Goal: Task Accomplishment & Management: Complete application form

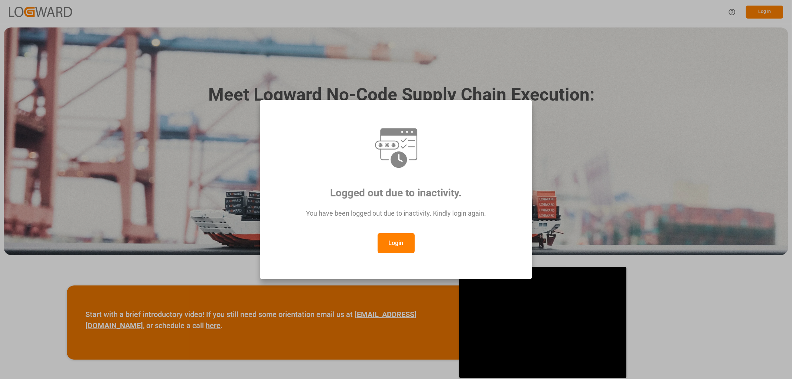
drag, startPoint x: 0, startPoint y: 0, endPoint x: 402, endPoint y: 239, distance: 467.5
click at [402, 239] on button "Login" at bounding box center [396, 243] width 37 height 20
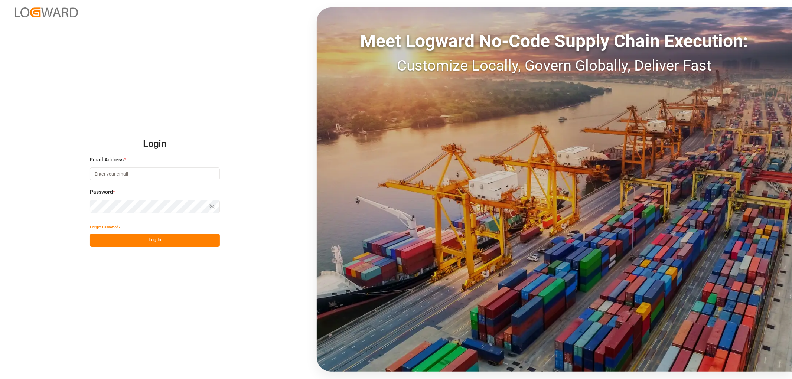
type input "sahar.mosallemi@jamindustries.com"
click at [180, 241] on button "Log In" at bounding box center [155, 240] width 130 height 13
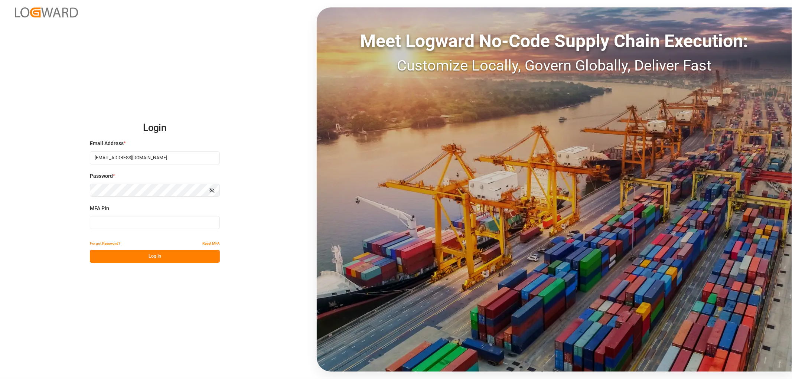
click at [130, 222] on input at bounding box center [155, 222] width 130 height 13
type input "753401"
click at [146, 258] on button "Log In" at bounding box center [155, 256] width 130 height 13
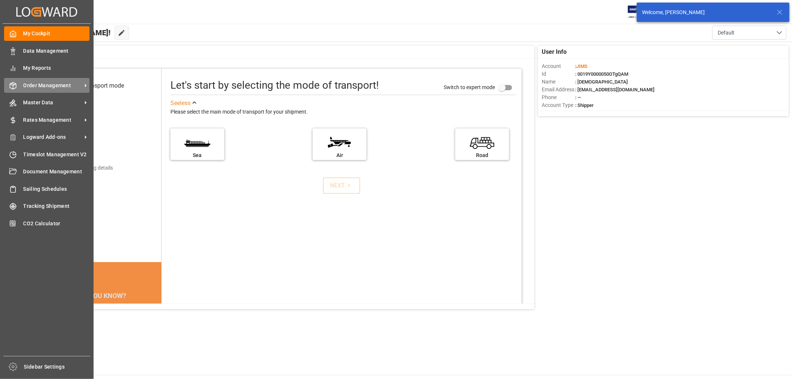
click at [35, 88] on span "Order Management" at bounding box center [52, 86] width 59 height 8
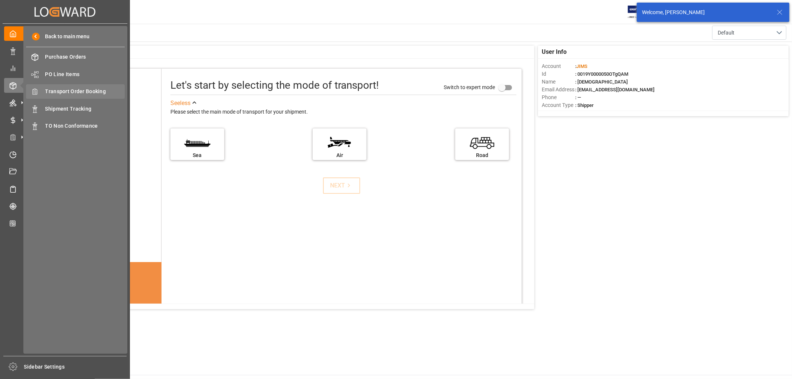
click at [71, 93] on span "Transport Order Booking" at bounding box center [85, 92] width 80 height 8
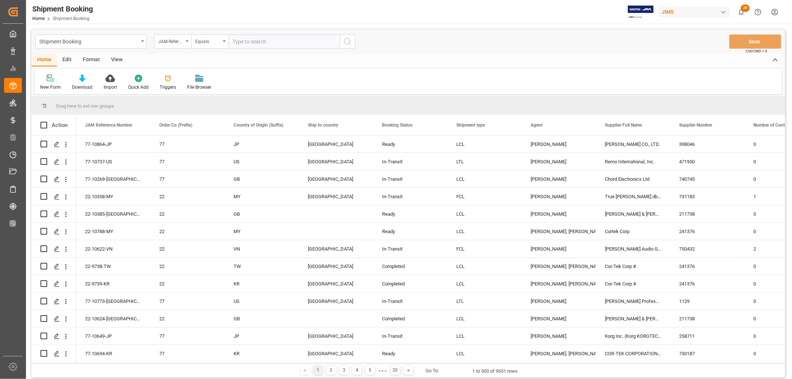
click at [248, 40] on input "text" at bounding box center [283, 42] width 111 height 14
paste input "22-10788-MY"
type input "22-10788-MY"
click at [348, 40] on icon "search button" at bounding box center [347, 41] width 9 height 9
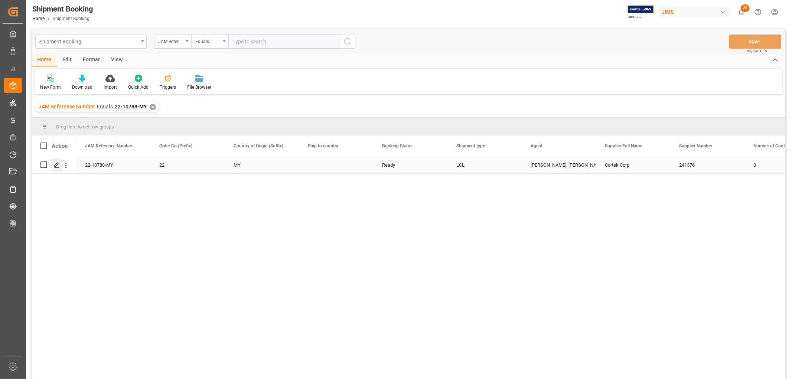
click at [58, 164] on polygon "Press SPACE to select this row." at bounding box center [57, 165] width 4 height 4
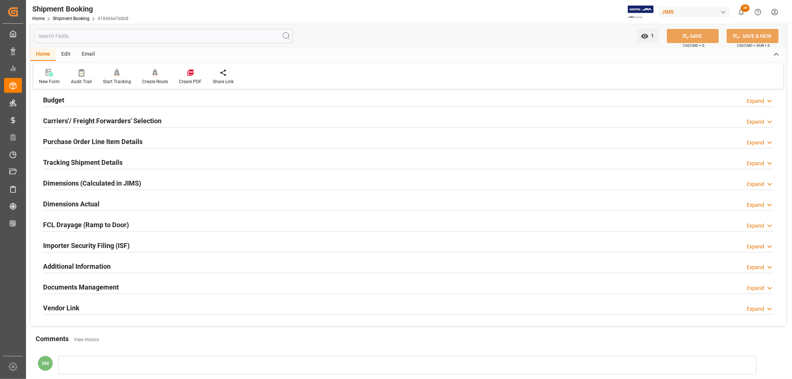
scroll to position [204, 0]
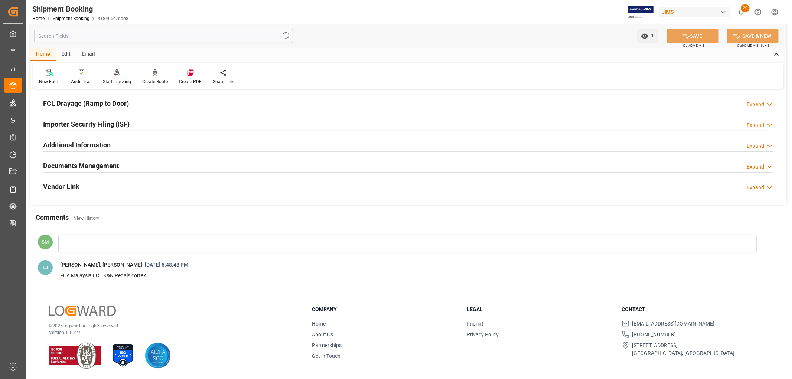
click at [79, 166] on h2 "Documents Management" at bounding box center [81, 166] width 76 height 10
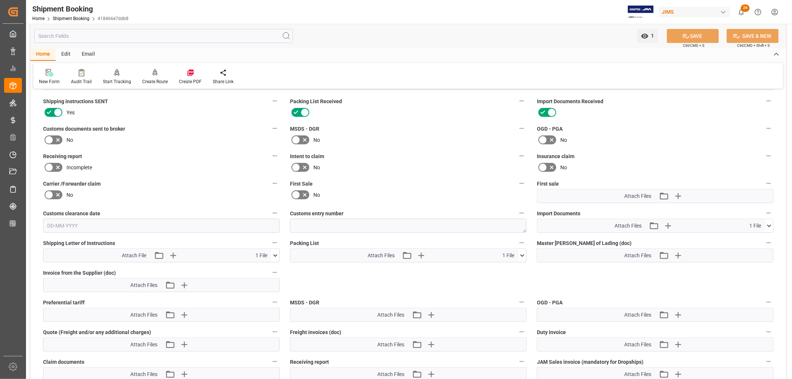
scroll to position [328, 0]
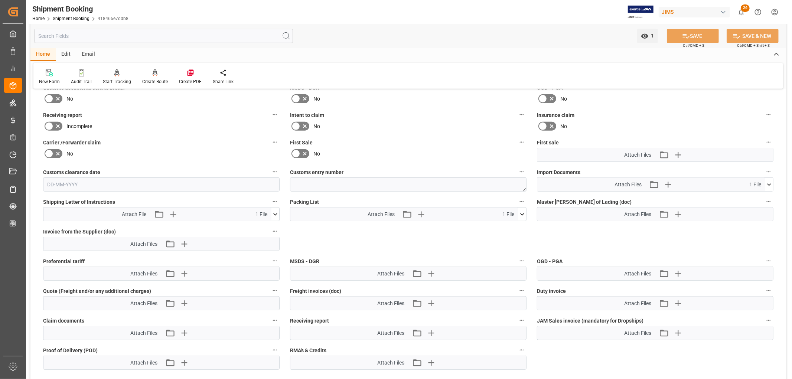
click at [275, 213] on icon at bounding box center [275, 214] width 4 height 2
click at [255, 226] on icon at bounding box center [256, 228] width 6 height 6
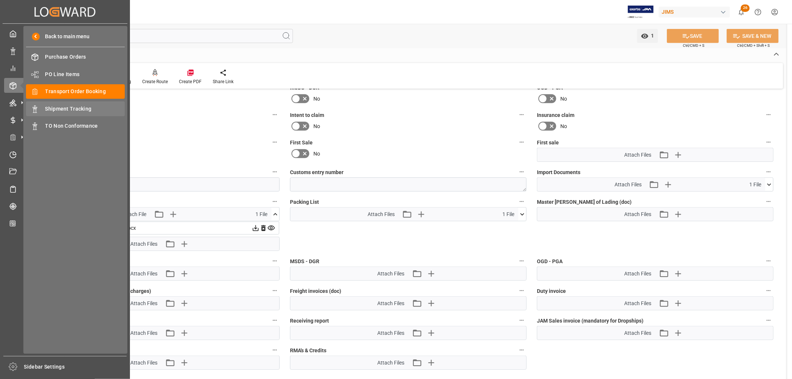
click at [83, 108] on span "Shipment Tracking" at bounding box center [85, 109] width 80 height 8
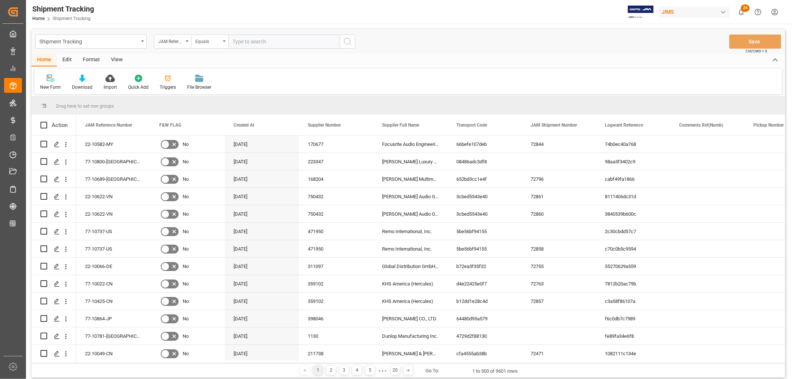
click at [283, 45] on input "text" at bounding box center [283, 42] width 111 height 14
type input "22-10582-MY"
click at [348, 40] on icon "search button" at bounding box center [347, 41] width 9 height 9
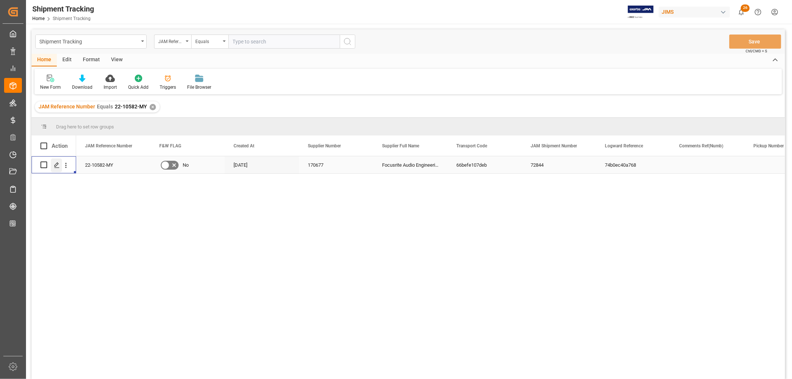
click at [59, 163] on icon "Press SPACE to select this row." at bounding box center [57, 165] width 6 height 6
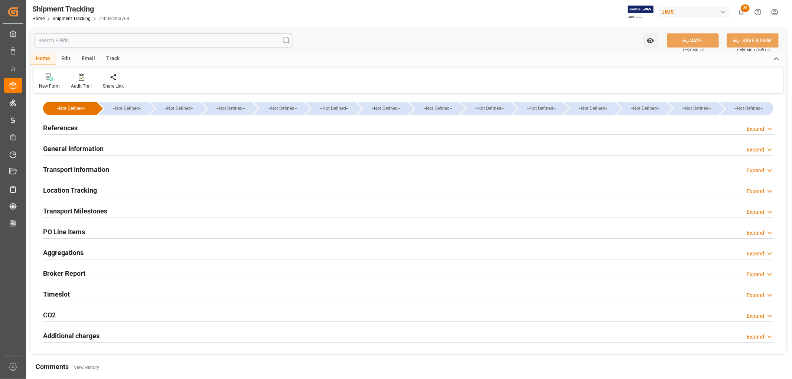
type input "337372.95"
click at [60, 169] on h2 "Transport Information" at bounding box center [76, 169] width 66 height 10
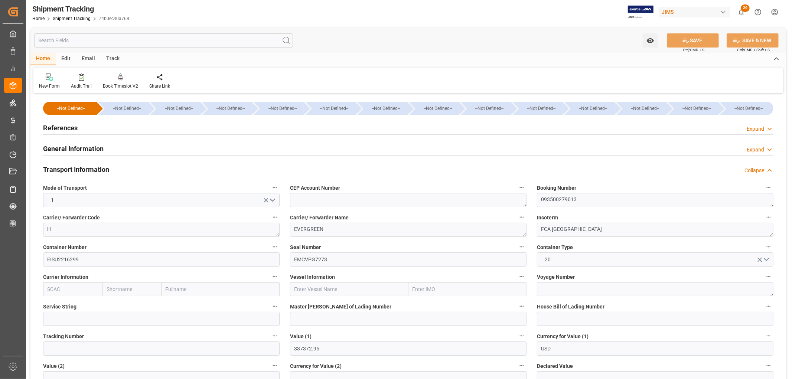
click at [58, 130] on h2 "References" at bounding box center [60, 128] width 35 height 10
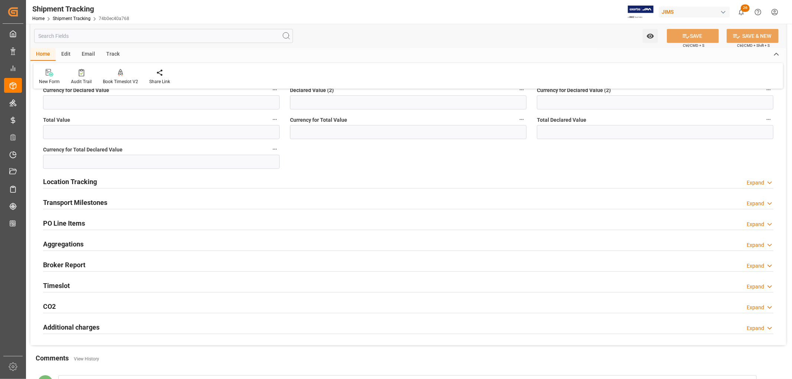
scroll to position [454, 0]
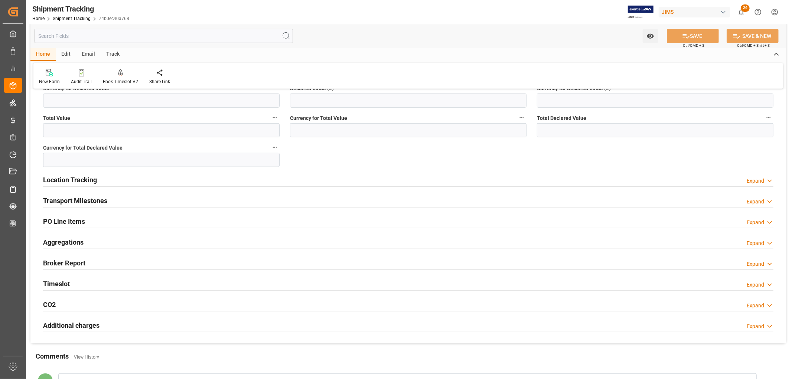
click at [76, 218] on h2 "PO Line Items" at bounding box center [64, 221] width 42 height 10
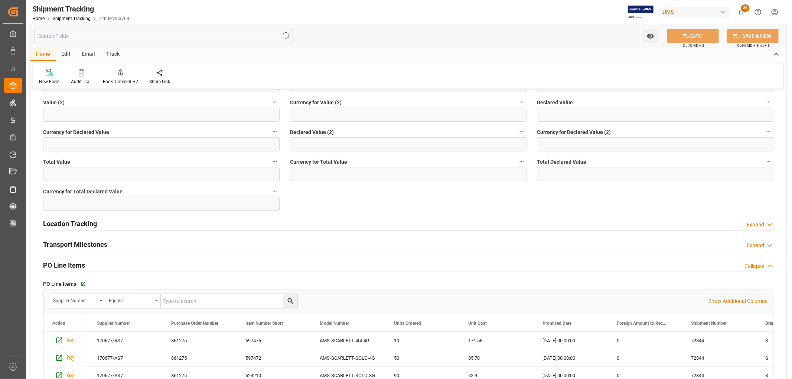
scroll to position [412, 0]
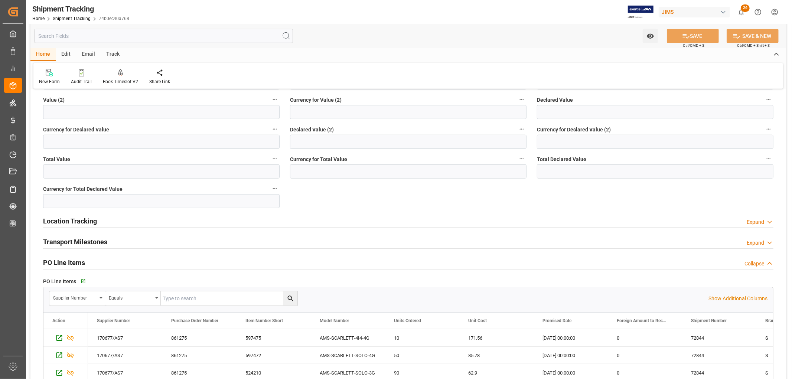
click at [88, 242] on h2 "Transport Milestones" at bounding box center [75, 242] width 64 height 10
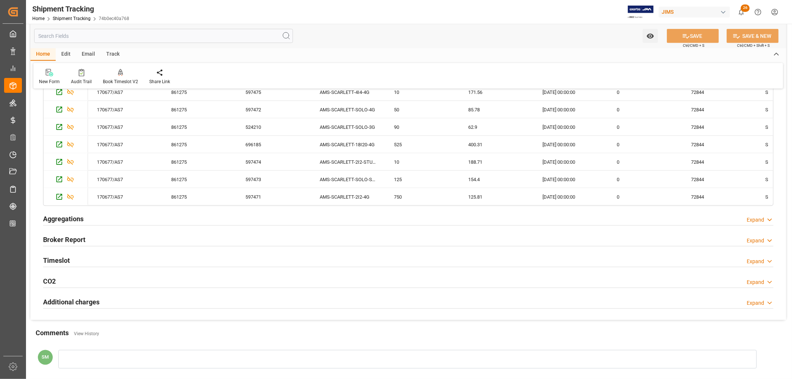
scroll to position [618, 0]
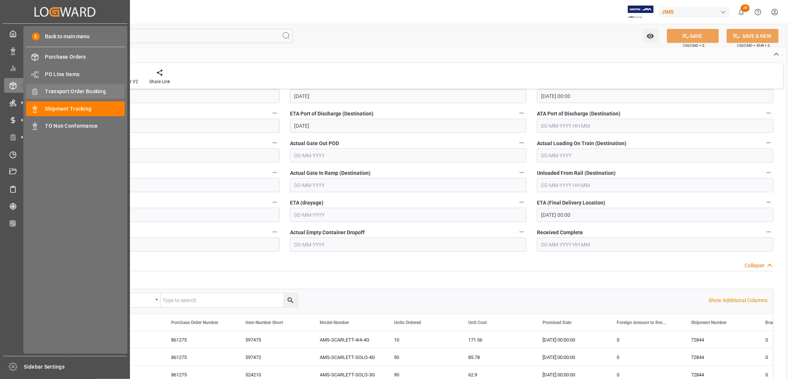
click at [78, 92] on span "Transport Order Booking" at bounding box center [85, 92] width 80 height 8
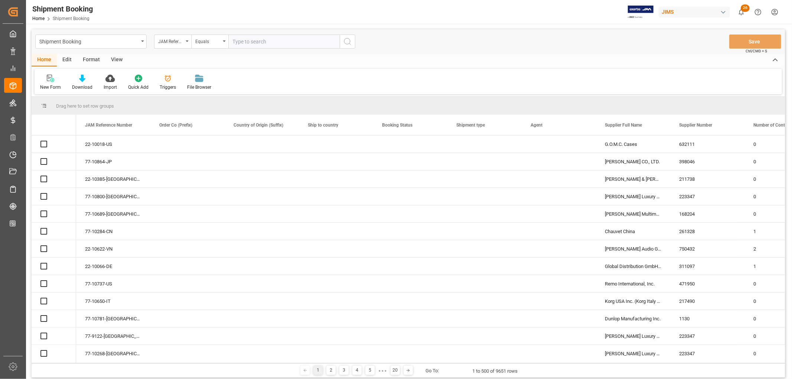
click at [261, 39] on input "text" at bounding box center [283, 42] width 111 height 14
paste input "22-10788-MY"
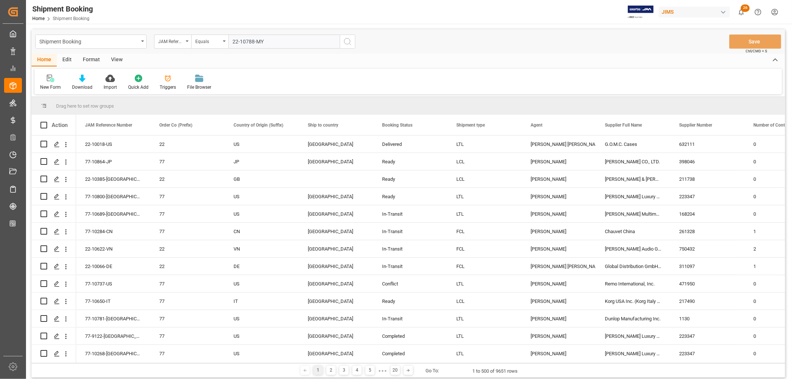
type input "22-10788-MY"
click at [351, 41] on icon "search button" at bounding box center [347, 41] width 9 height 9
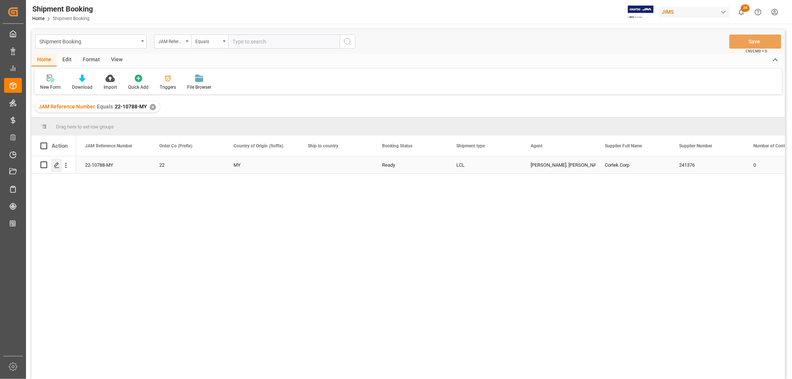
click at [59, 167] on icon "Press SPACE to select this row." at bounding box center [57, 165] width 6 height 6
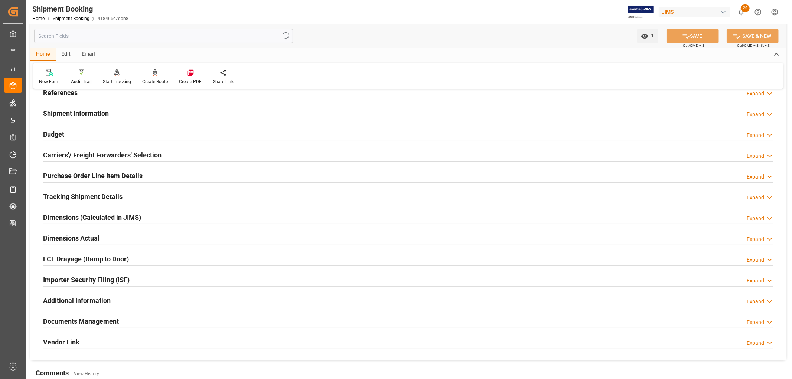
scroll to position [165, 0]
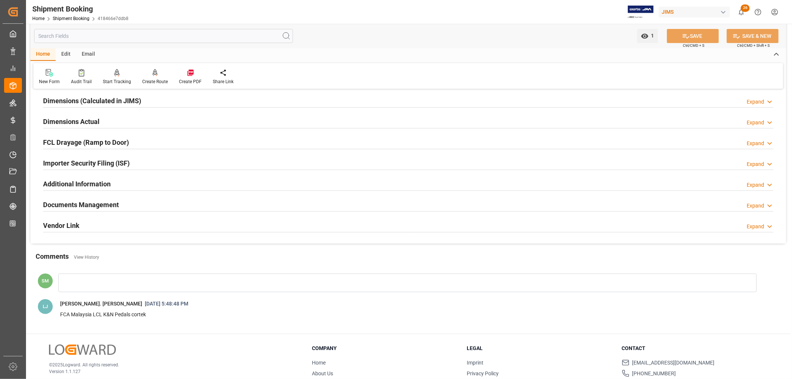
click at [80, 205] on h2 "Documents Management" at bounding box center [81, 205] width 76 height 10
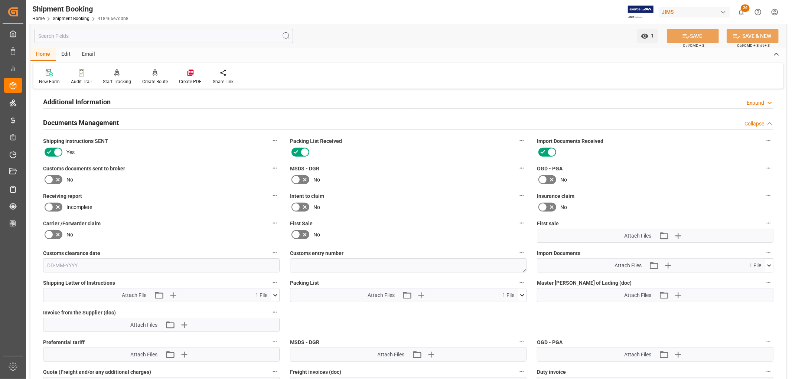
scroll to position [247, 0]
click at [274, 294] on icon at bounding box center [275, 295] width 8 height 8
click at [259, 306] on icon at bounding box center [256, 309] width 8 height 8
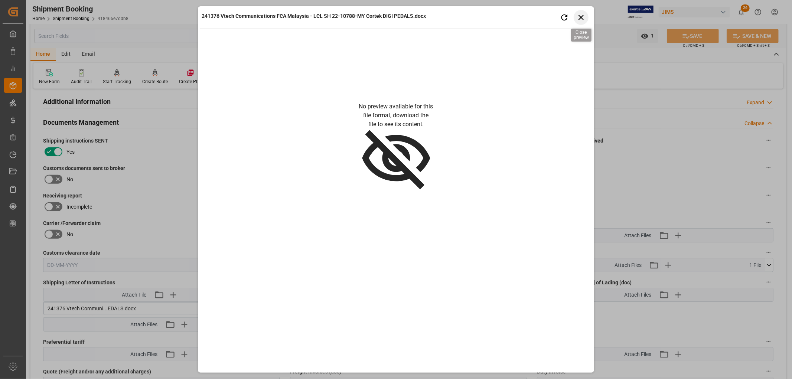
click at [583, 15] on icon "button" at bounding box center [580, 17] width 5 height 5
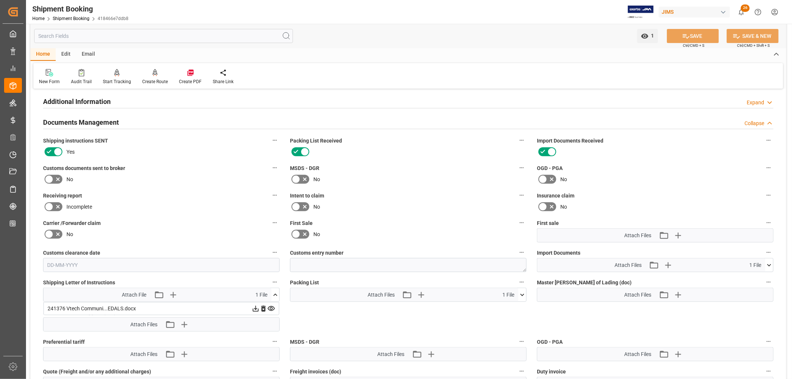
click at [255, 308] on icon at bounding box center [256, 309] width 6 height 6
click at [522, 294] on icon at bounding box center [522, 295] width 4 height 2
click at [259, 306] on icon at bounding box center [256, 309] width 6 height 6
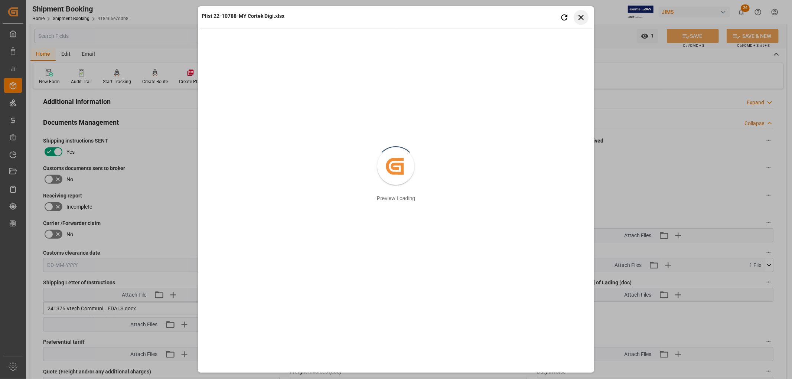
click at [581, 14] on icon "button" at bounding box center [580, 17] width 9 height 9
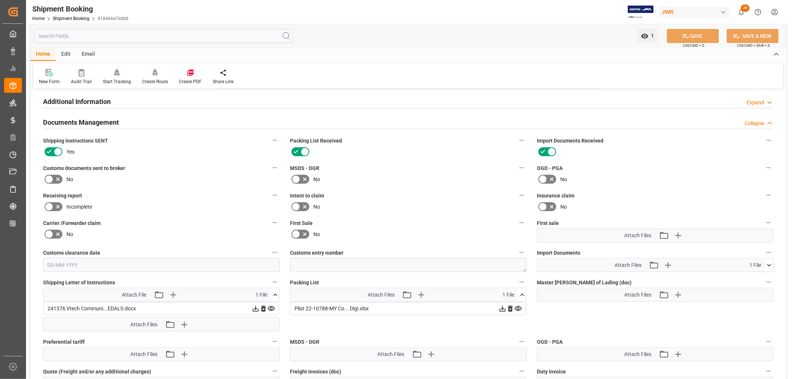
click at [259, 307] on icon at bounding box center [256, 309] width 8 height 8
click at [768, 264] on icon at bounding box center [769, 265] width 4 height 2
click at [768, 264] on icon at bounding box center [769, 265] width 8 height 8
click at [753, 281] on icon at bounding box center [749, 279] width 8 height 8
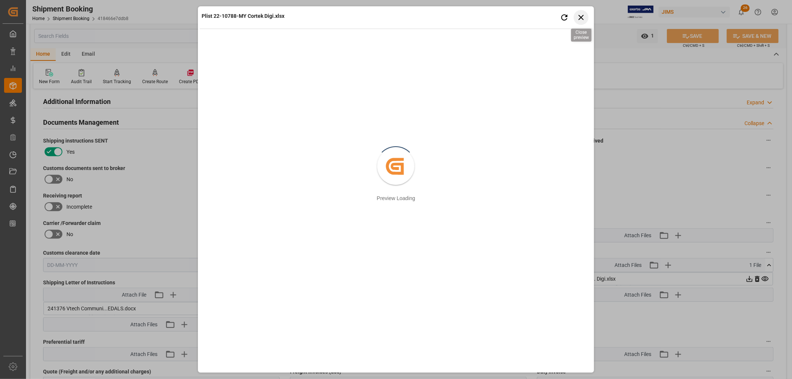
click at [584, 16] on icon "button" at bounding box center [580, 17] width 9 height 9
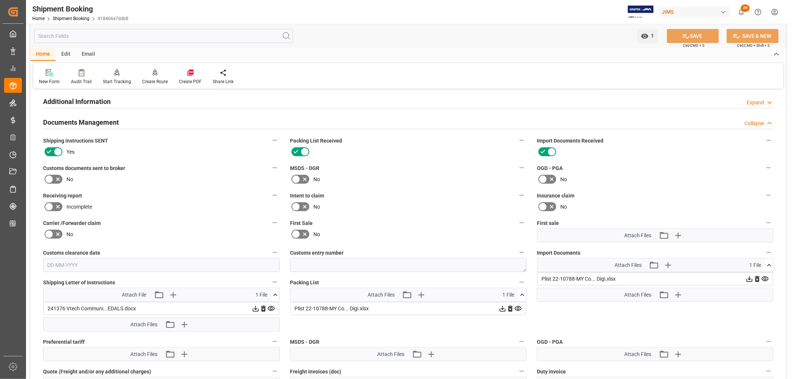
click at [745, 283] on icon at bounding box center [749, 279] width 8 height 8
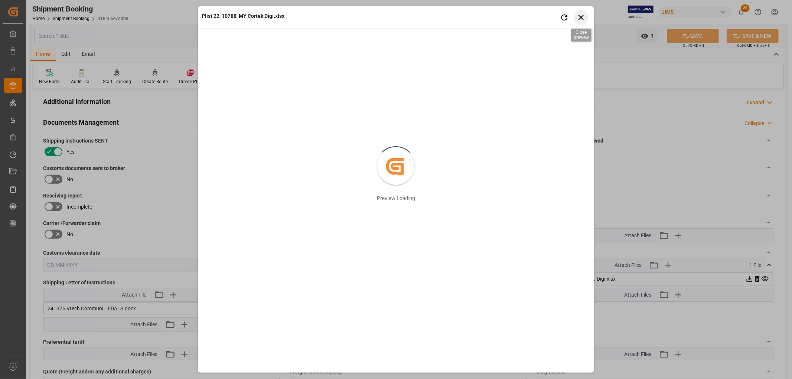
click at [584, 20] on icon "button" at bounding box center [580, 17] width 9 height 9
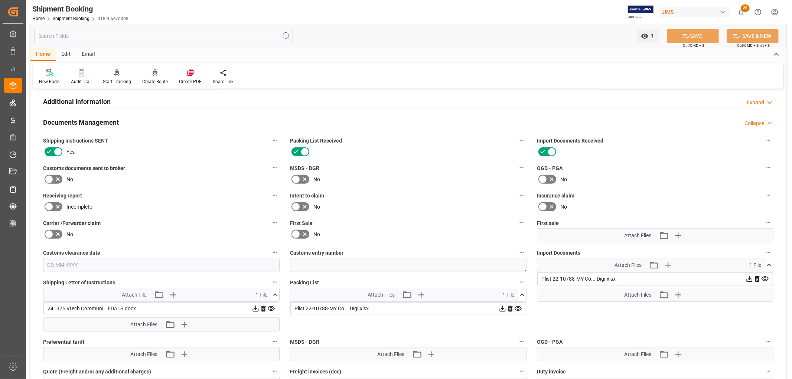
click at [745, 283] on icon at bounding box center [749, 279] width 8 height 8
click at [752, 277] on icon at bounding box center [750, 279] width 6 height 6
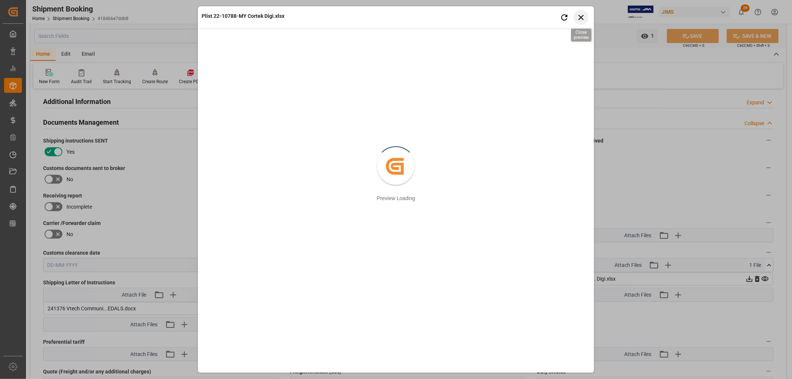
click at [584, 19] on icon "button" at bounding box center [580, 17] width 9 height 9
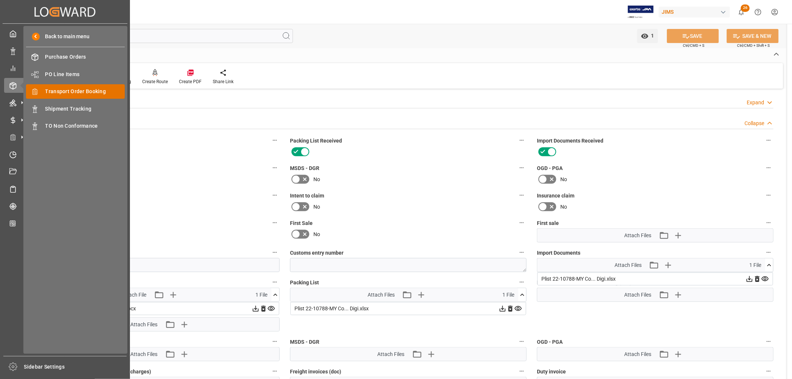
click at [55, 94] on span "Transport Order Booking" at bounding box center [85, 92] width 80 height 8
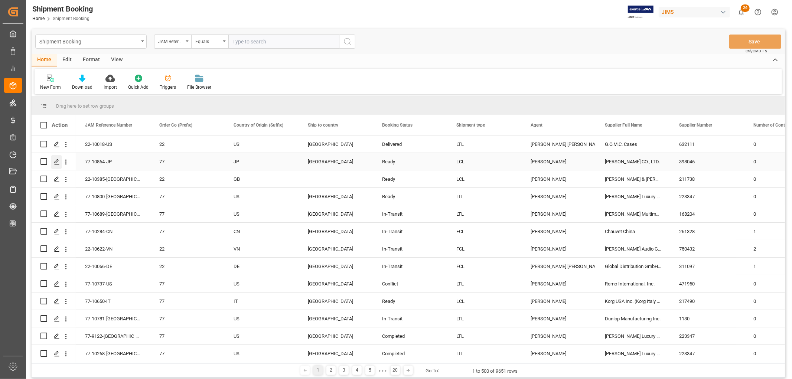
click at [58, 161] on icon "Press SPACE to select this row." at bounding box center [57, 162] width 6 height 6
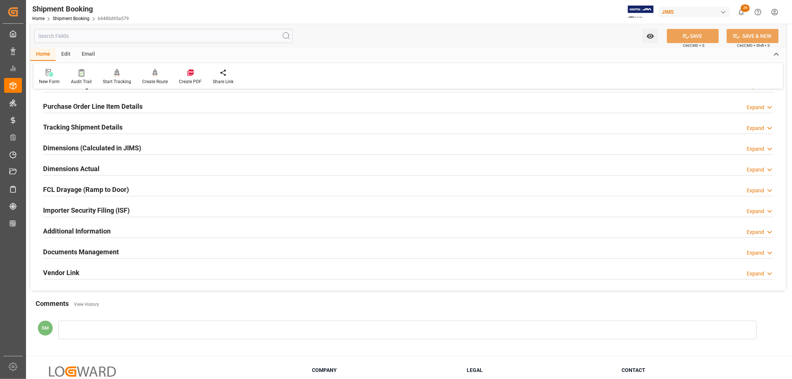
scroll to position [124, 0]
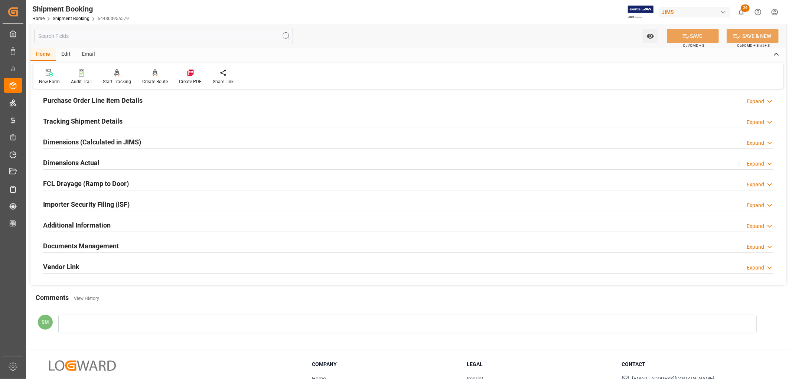
click at [108, 246] on h2 "Documents Management" at bounding box center [81, 246] width 76 height 10
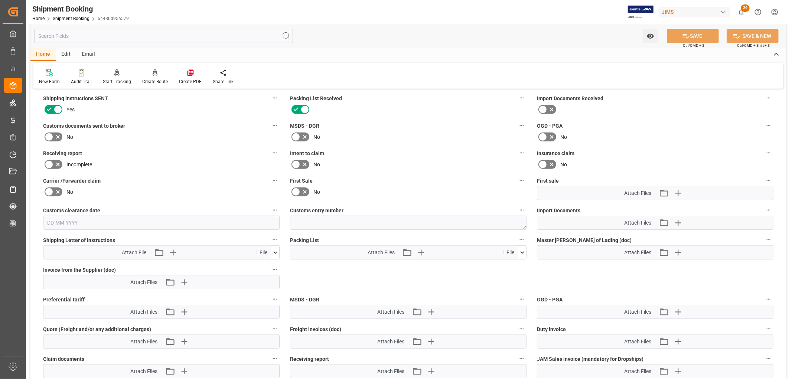
scroll to position [330, 0]
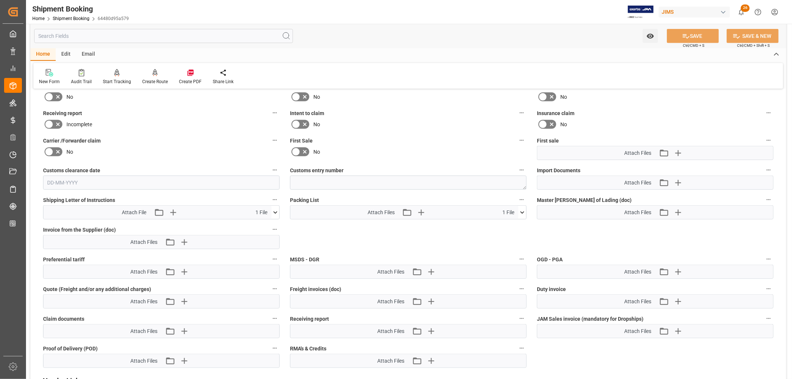
click at [524, 215] on button at bounding box center [522, 212] width 8 height 13
click at [506, 224] on icon at bounding box center [503, 226] width 8 height 8
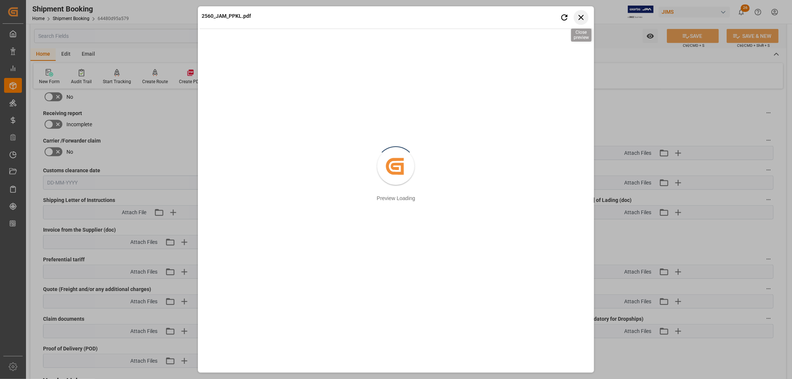
click at [581, 17] on icon "button" at bounding box center [580, 17] width 9 height 9
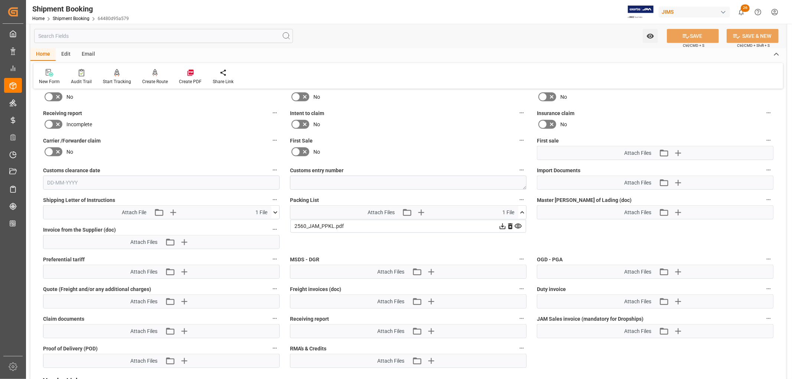
click at [276, 212] on icon at bounding box center [275, 213] width 8 height 8
click at [259, 227] on icon at bounding box center [256, 226] width 8 height 8
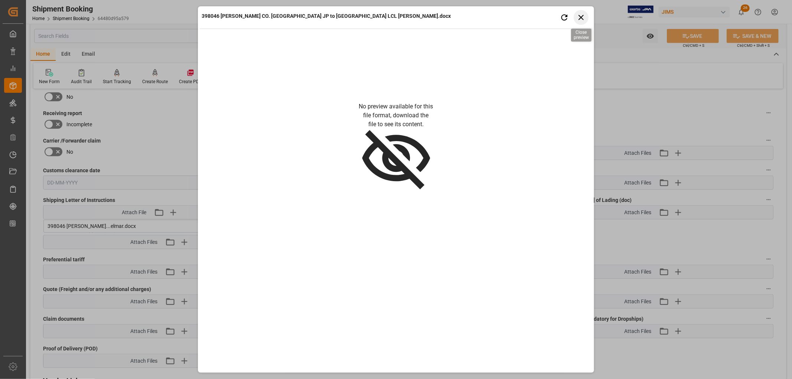
click at [584, 20] on icon "button" at bounding box center [580, 17] width 9 height 9
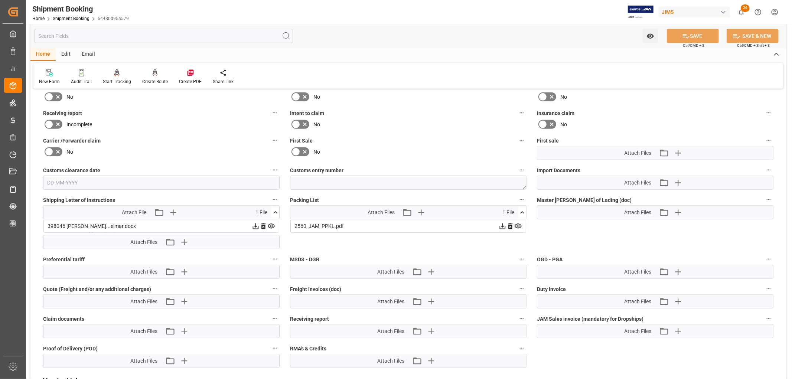
click at [259, 223] on icon at bounding box center [256, 226] width 8 height 8
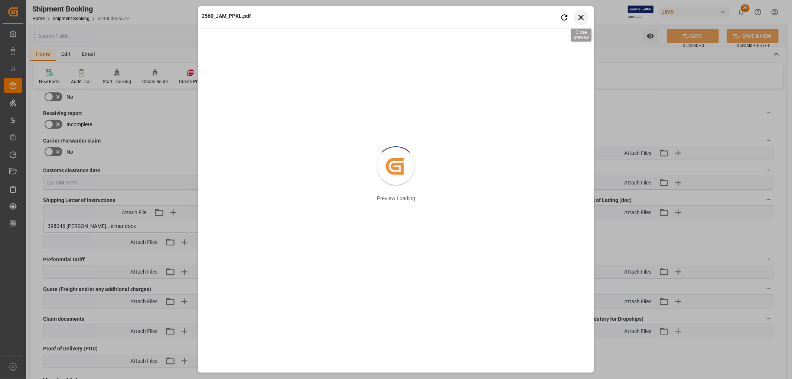
click at [582, 20] on icon "button" at bounding box center [580, 17] width 9 height 9
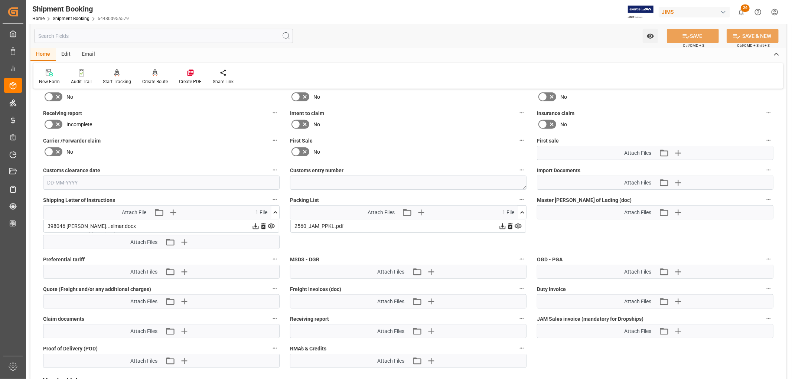
click at [259, 223] on icon at bounding box center [256, 226] width 8 height 8
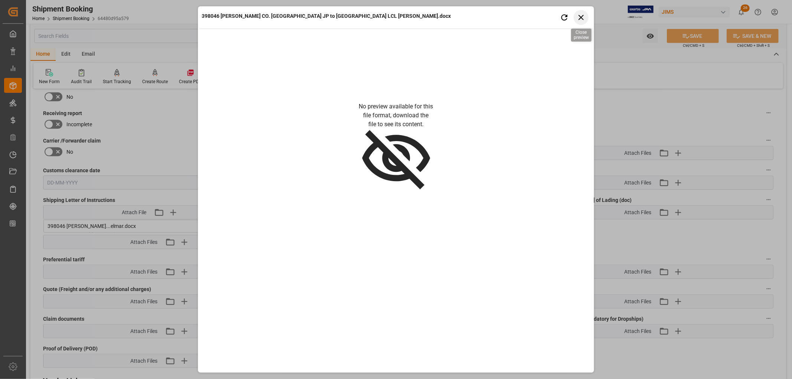
click at [582, 17] on icon "button" at bounding box center [580, 17] width 9 height 9
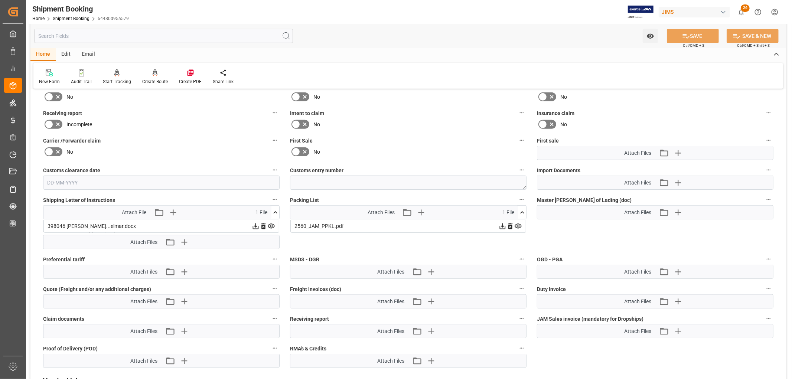
click at [259, 223] on icon at bounding box center [256, 226] width 8 height 8
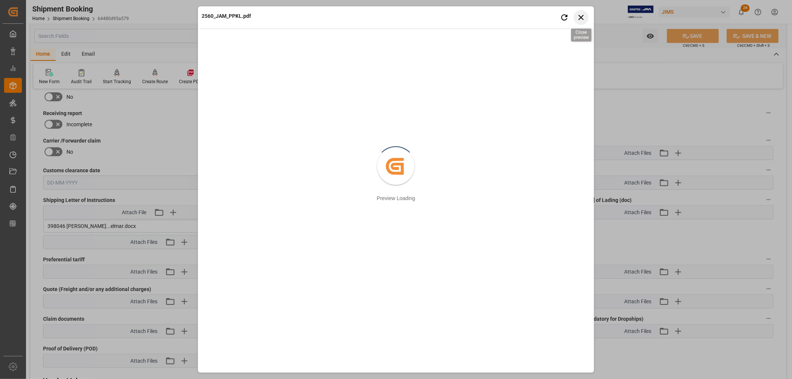
click at [579, 19] on icon "button" at bounding box center [580, 17] width 5 height 5
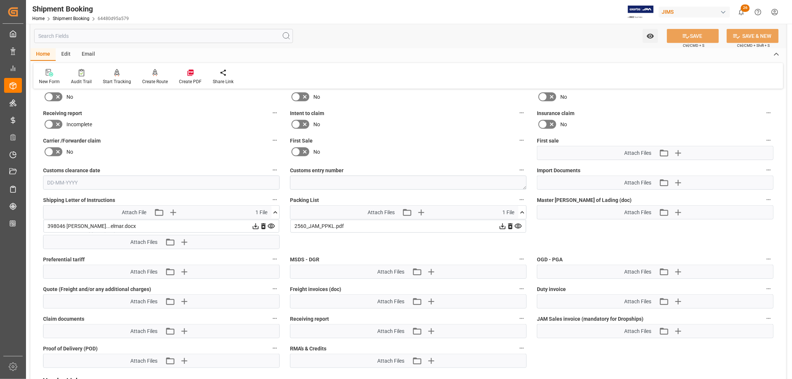
click at [259, 223] on icon at bounding box center [256, 226] width 8 height 8
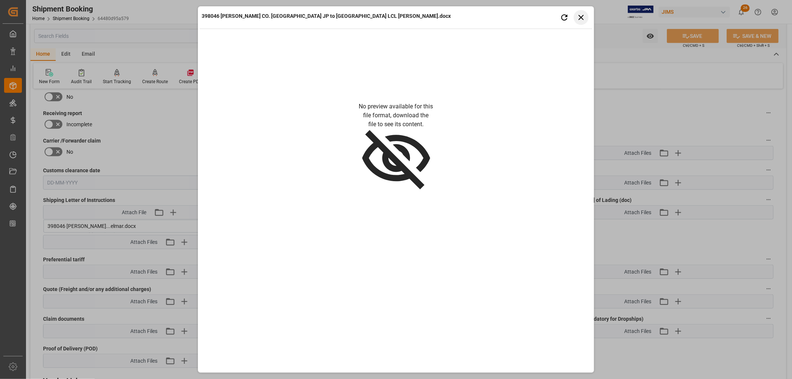
click at [581, 17] on icon "button" at bounding box center [580, 17] width 5 height 5
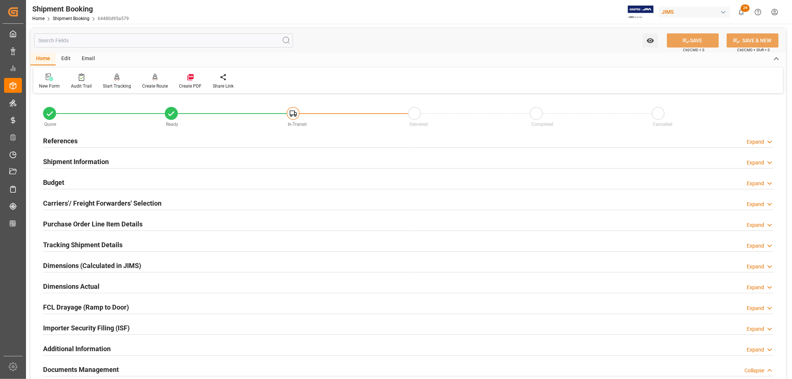
scroll to position [330, 0]
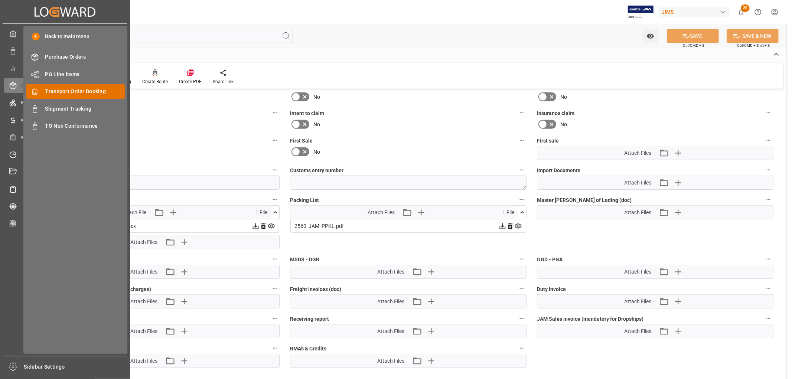
click at [62, 91] on span "Transport Order Booking" at bounding box center [85, 92] width 80 height 8
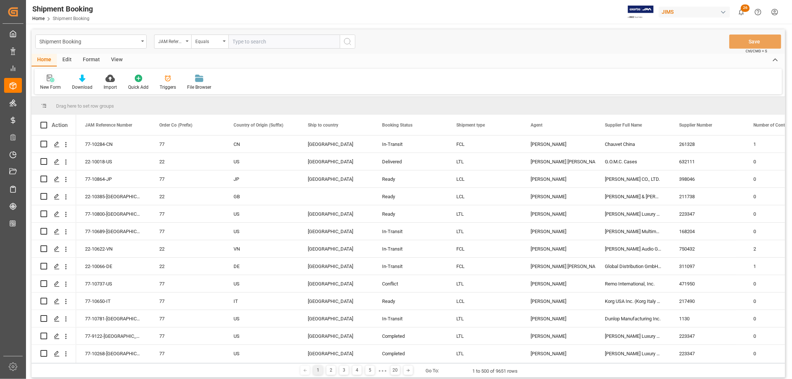
click at [50, 79] on icon at bounding box center [50, 78] width 7 height 7
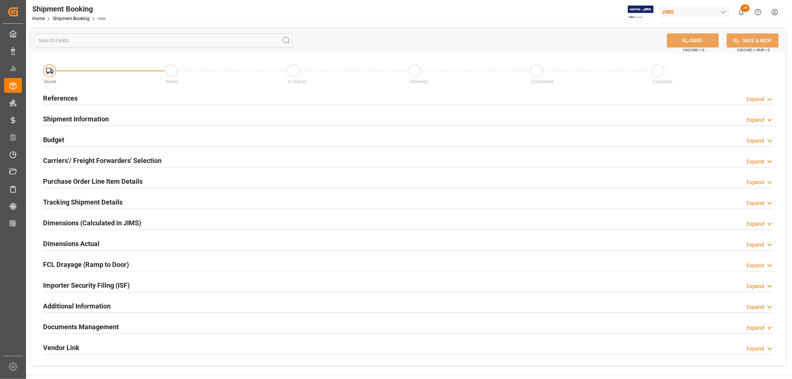
click at [72, 101] on h2 "References" at bounding box center [60, 98] width 35 height 10
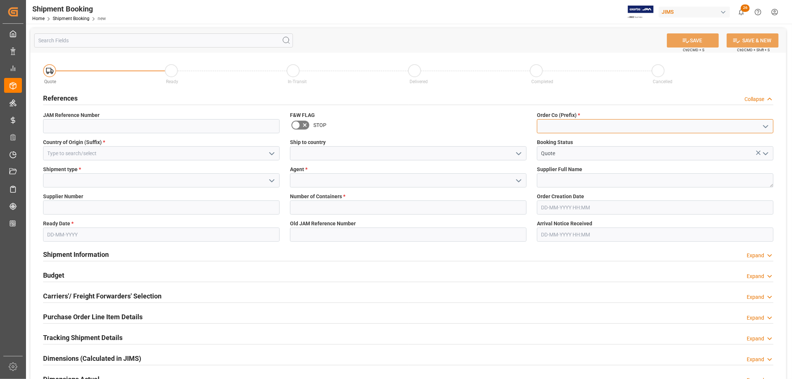
click at [600, 127] on input at bounding box center [655, 126] width 236 height 14
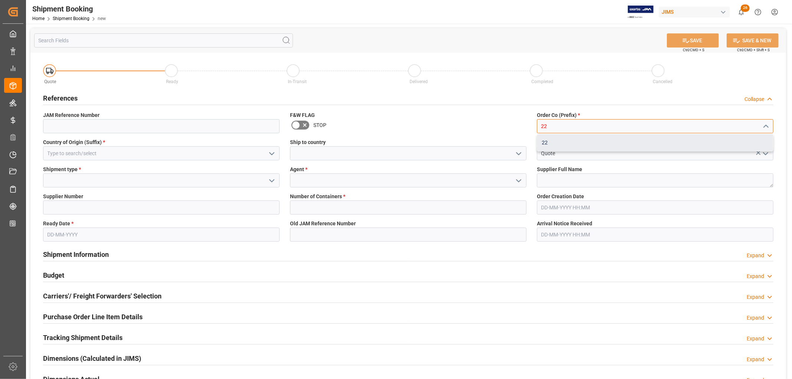
click at [548, 144] on div "22" at bounding box center [655, 142] width 236 height 17
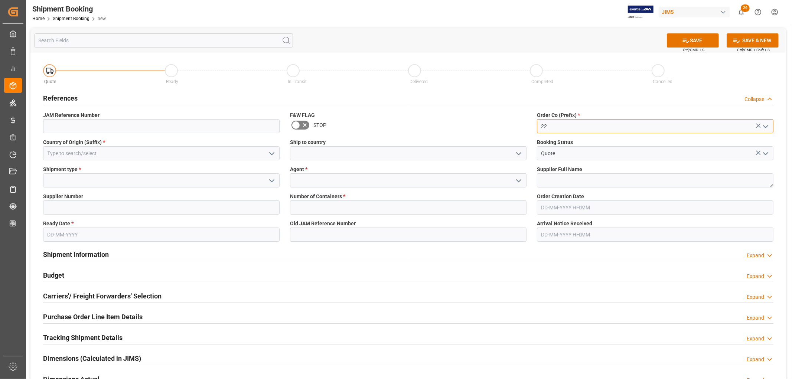
type input "22"
click at [58, 151] on input at bounding box center [161, 153] width 236 height 14
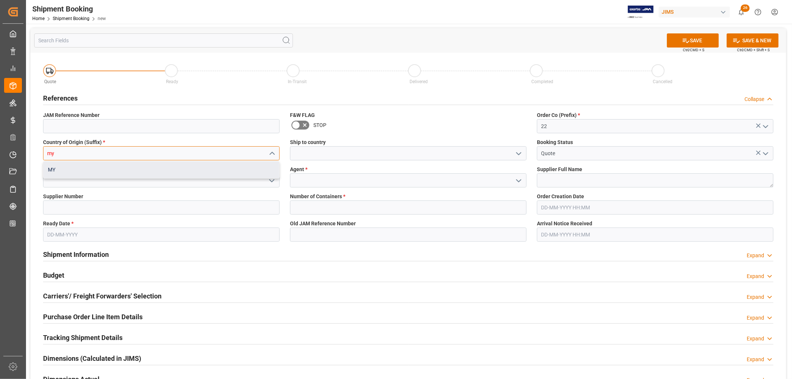
click at [55, 170] on div "MY" at bounding box center [161, 169] width 236 height 17
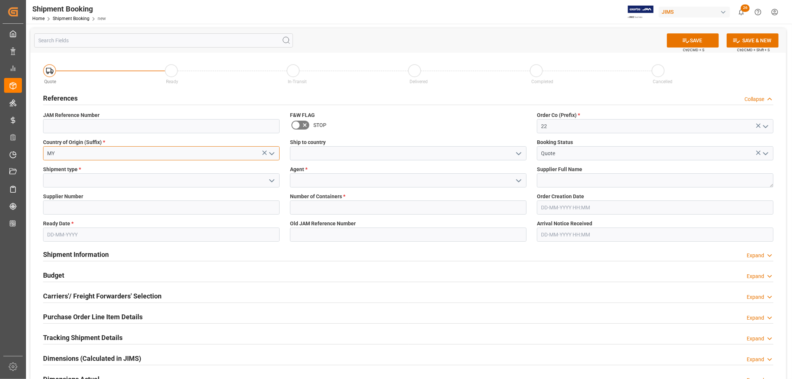
type input "MY"
click at [319, 183] on input at bounding box center [408, 180] width 236 height 14
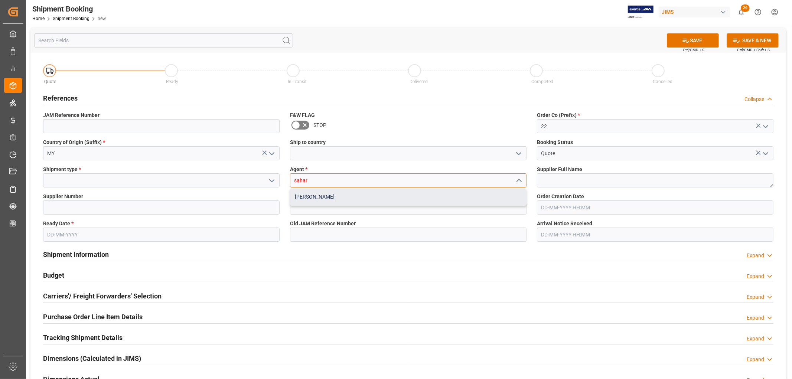
click at [311, 198] on div "[PERSON_NAME]" at bounding box center [408, 197] width 236 height 17
type input "[PERSON_NAME]"
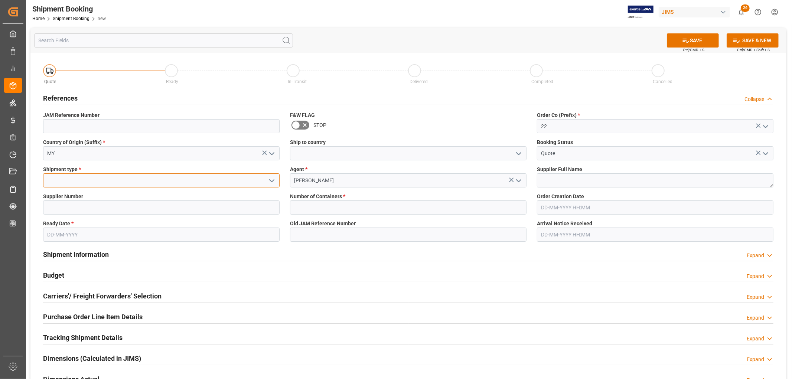
click at [82, 177] on input at bounding box center [161, 180] width 236 height 14
click at [273, 180] on icon "open menu" at bounding box center [271, 180] width 9 height 9
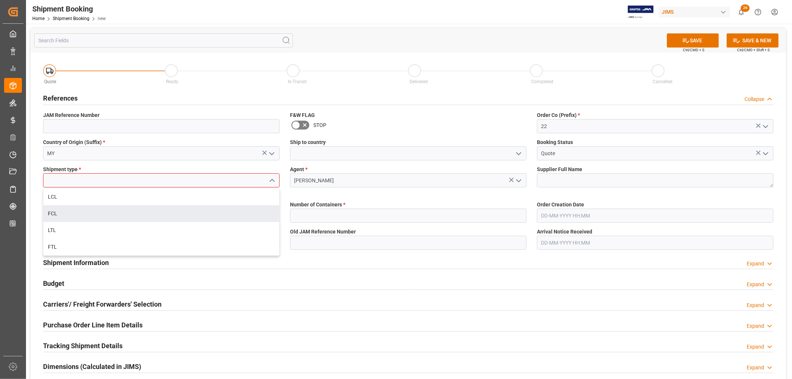
click at [53, 213] on div "FCL" at bounding box center [161, 213] width 236 height 17
type input "FCL"
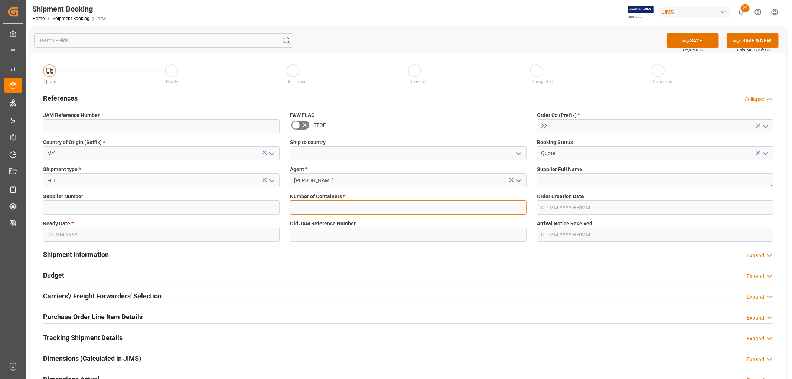
click at [310, 207] on input "text" at bounding box center [408, 207] width 236 height 14
type input "1"
click at [97, 232] on input "text" at bounding box center [161, 235] width 236 height 14
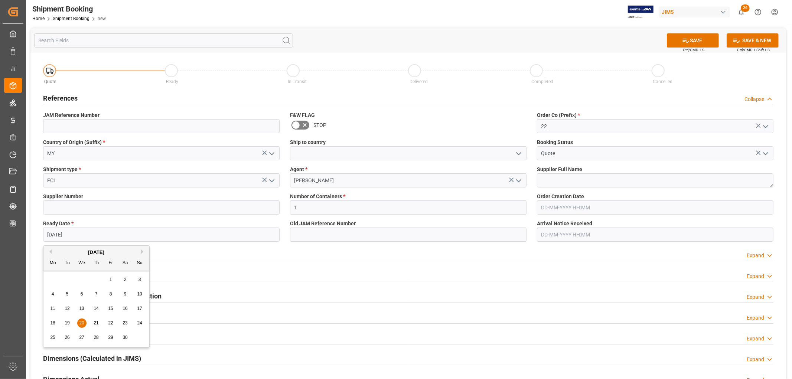
drag, startPoint x: 56, startPoint y: 233, endPoint x: 37, endPoint y: 233, distance: 18.6
click at [38, 233] on div "Ready Date * 20-11-2024" at bounding box center [161, 230] width 247 height 27
click at [142, 251] on button "Next Month" at bounding box center [143, 251] width 4 height 4
click at [81, 234] on input "[DATE]" at bounding box center [161, 235] width 236 height 14
click at [143, 252] on button "Next Month" at bounding box center [143, 251] width 4 height 4
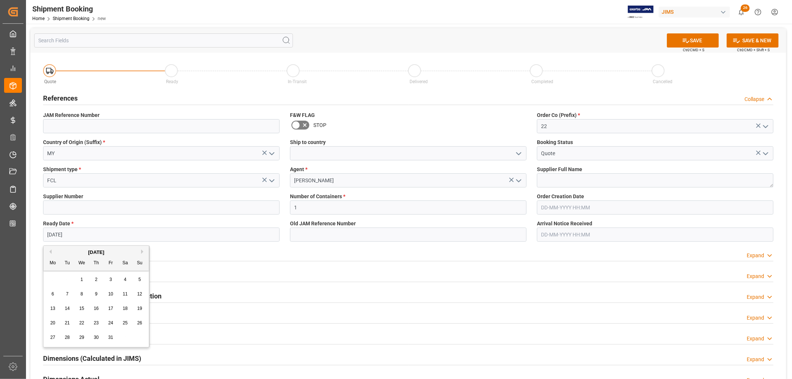
click at [143, 252] on button "Next Month" at bounding box center [143, 251] width 4 height 4
click at [143, 251] on button "Next Month" at bounding box center [143, 251] width 4 height 4
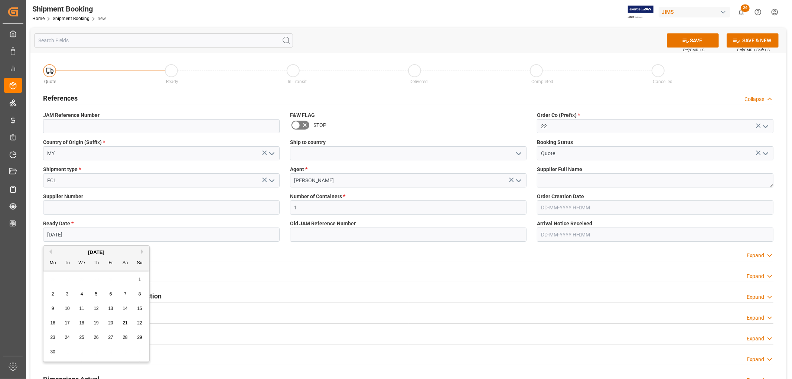
click at [143, 251] on button "Next Month" at bounding box center [143, 251] width 4 height 4
click at [97, 281] on span "4" at bounding box center [96, 279] width 3 height 5
type input "[DATE]"
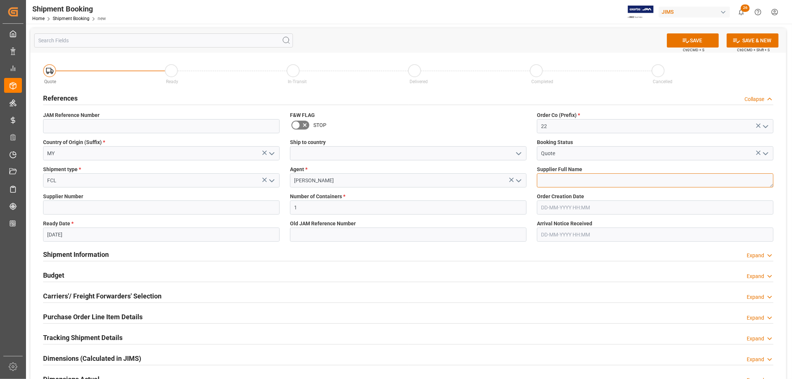
click at [565, 174] on textarea at bounding box center [655, 180] width 236 height 14
type textarea "test"
click at [686, 43] on icon at bounding box center [686, 41] width 7 height 4
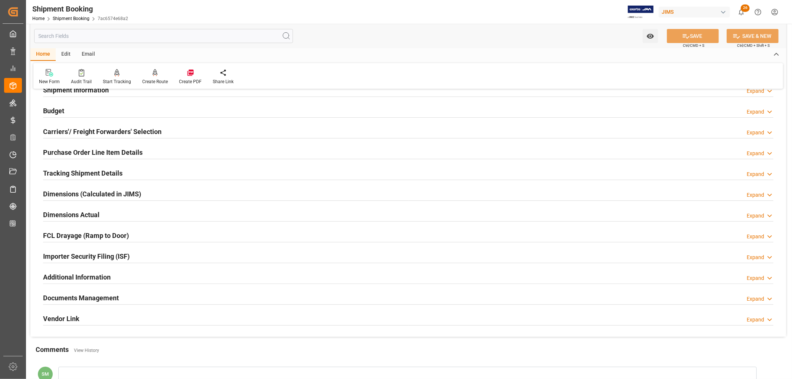
scroll to position [165, 0]
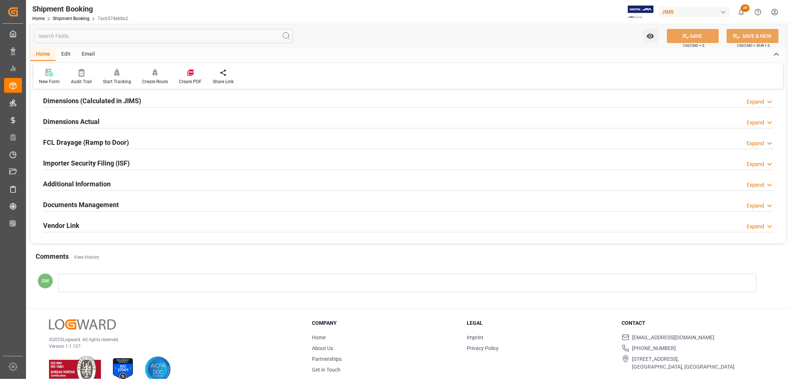
click at [86, 206] on h2 "Documents Management" at bounding box center [81, 205] width 76 height 10
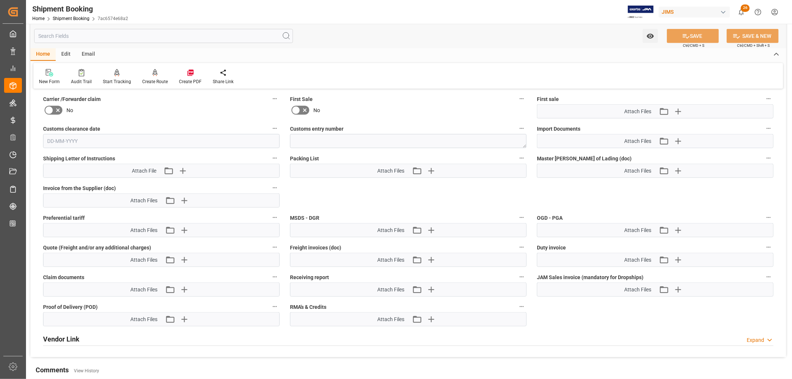
scroll to position [330, 0]
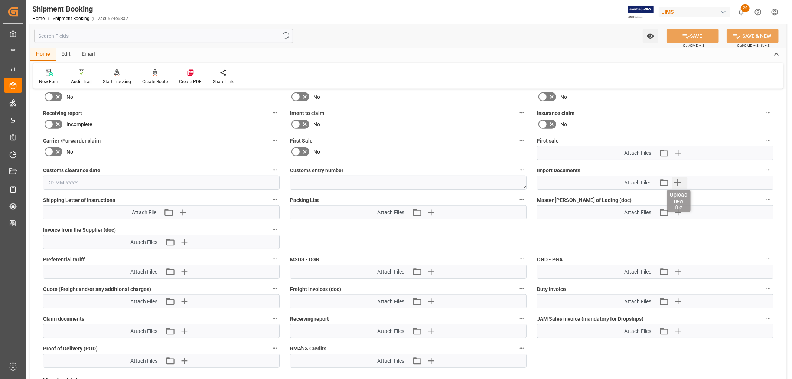
click at [679, 181] on icon "button" at bounding box center [677, 182] width 7 height 7
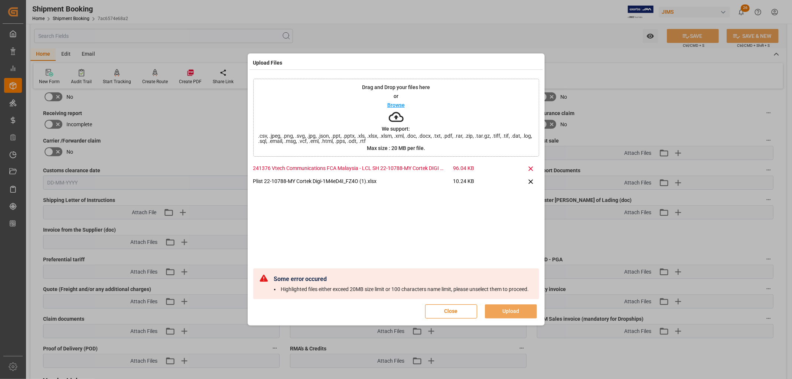
click at [528, 165] on icon at bounding box center [531, 169] width 8 height 8
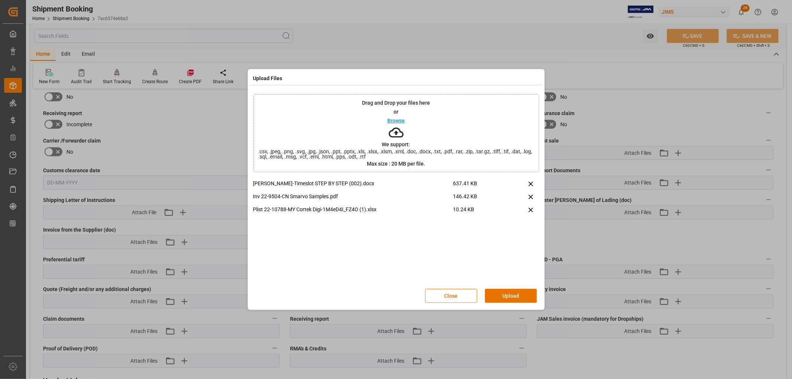
click at [509, 296] on button "Upload" at bounding box center [511, 296] width 52 height 14
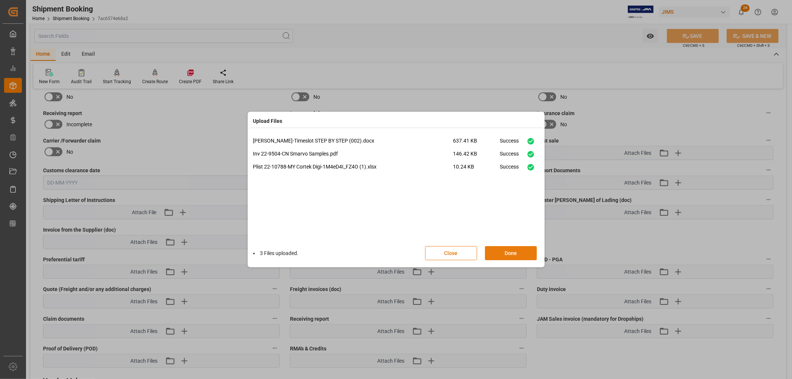
click at [514, 255] on button "Done" at bounding box center [511, 253] width 52 height 14
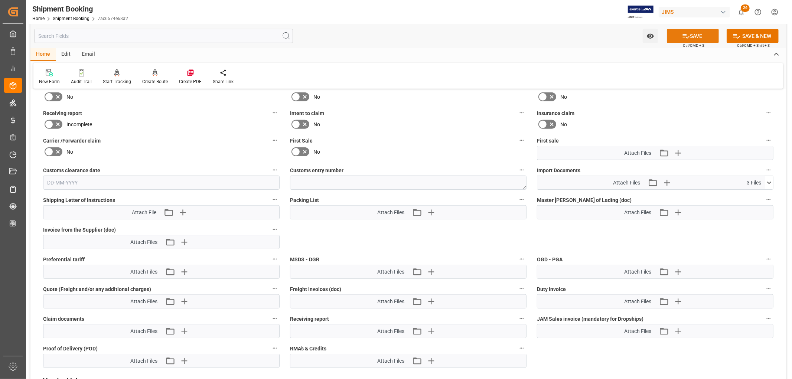
click at [693, 34] on button "SAVE" at bounding box center [693, 36] width 52 height 14
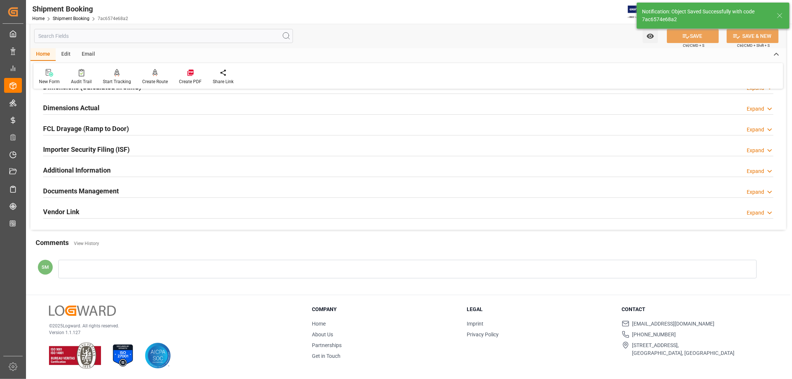
scroll to position [179, 0]
drag, startPoint x: 98, startPoint y: 194, endPoint x: 103, endPoint y: 195, distance: 5.6
click at [97, 193] on h2 "Documents Management" at bounding box center [81, 191] width 76 height 10
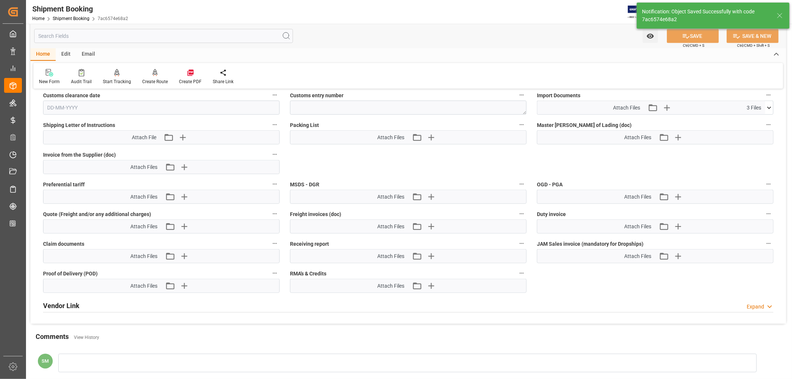
scroll to position [412, 0]
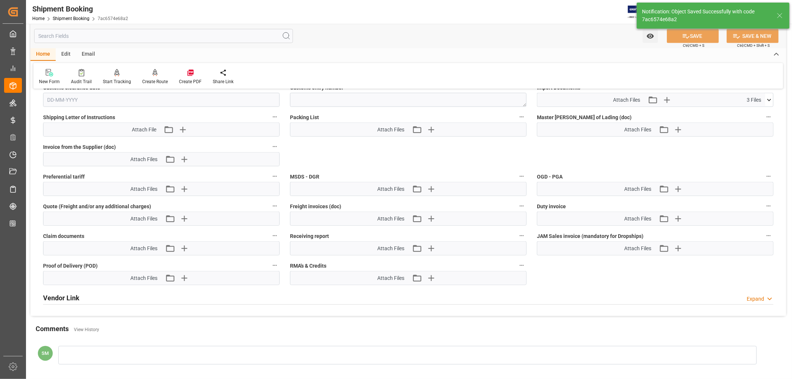
click at [770, 99] on icon at bounding box center [769, 100] width 4 height 2
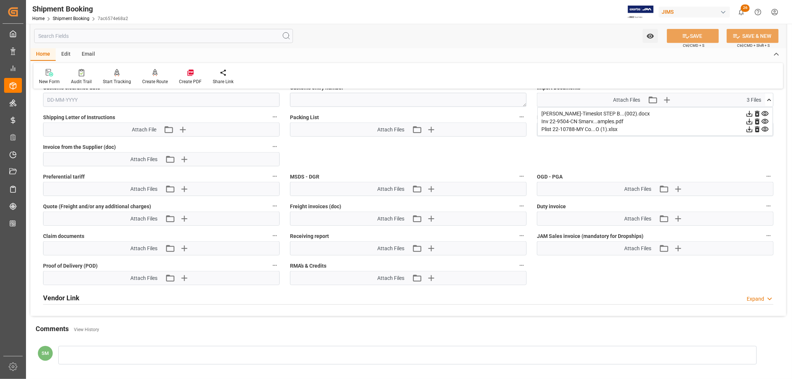
click at [753, 119] on icon at bounding box center [749, 122] width 8 height 8
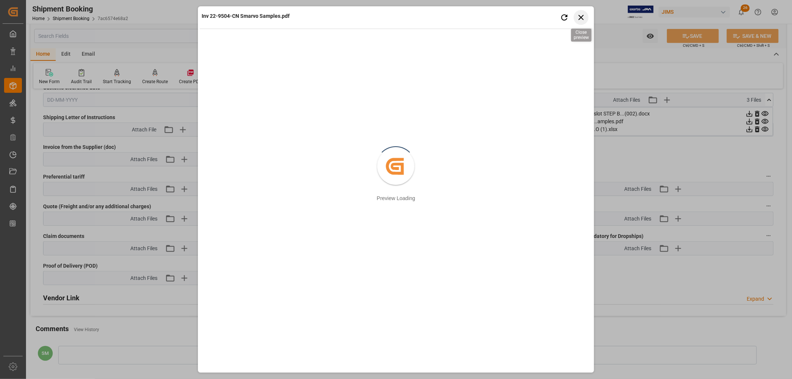
click at [580, 13] on icon "button" at bounding box center [580, 17] width 9 height 9
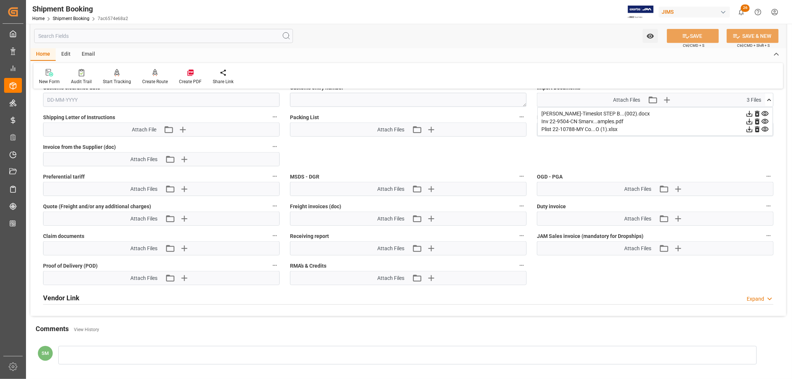
click at [753, 112] on icon at bounding box center [749, 114] width 8 height 8
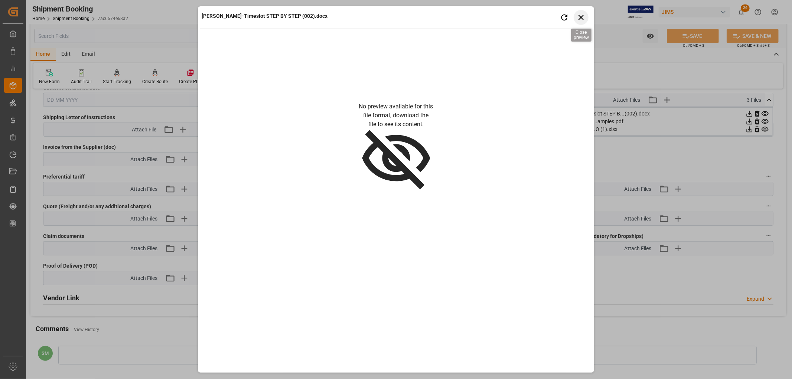
click at [579, 16] on icon "button" at bounding box center [580, 17] width 9 height 9
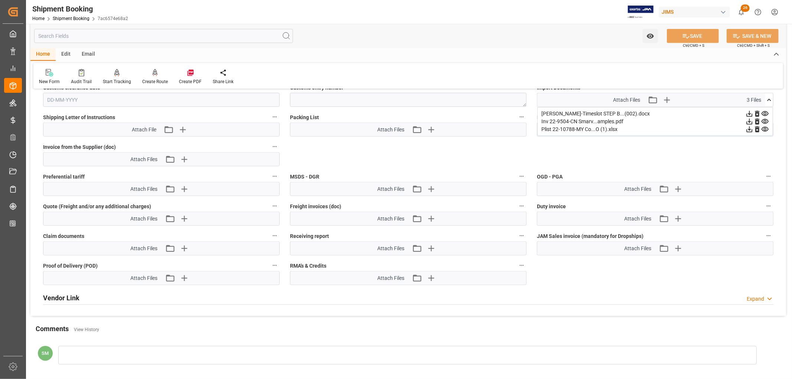
click at [752, 127] on icon at bounding box center [750, 130] width 6 height 6
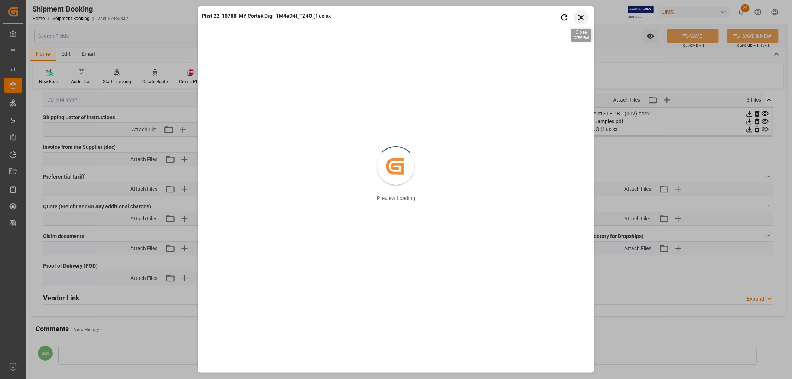
click at [581, 17] on icon "button" at bounding box center [580, 17] width 9 height 9
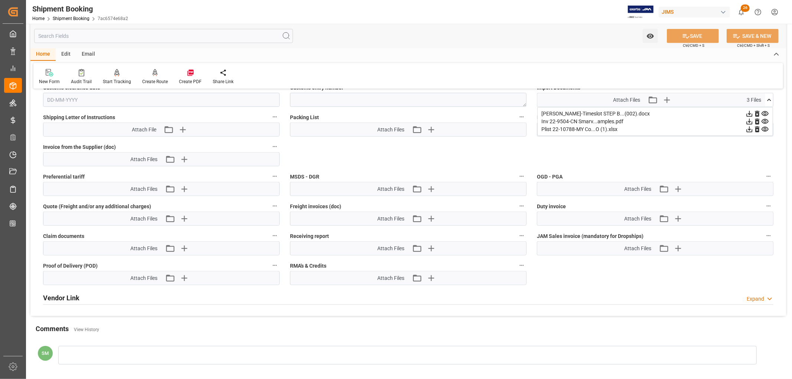
click at [749, 112] on icon at bounding box center [750, 114] width 6 height 6
click at [749, 120] on icon at bounding box center [750, 122] width 6 height 6
click at [748, 130] on icon at bounding box center [749, 129] width 8 height 8
click at [753, 111] on icon at bounding box center [749, 114] width 8 height 8
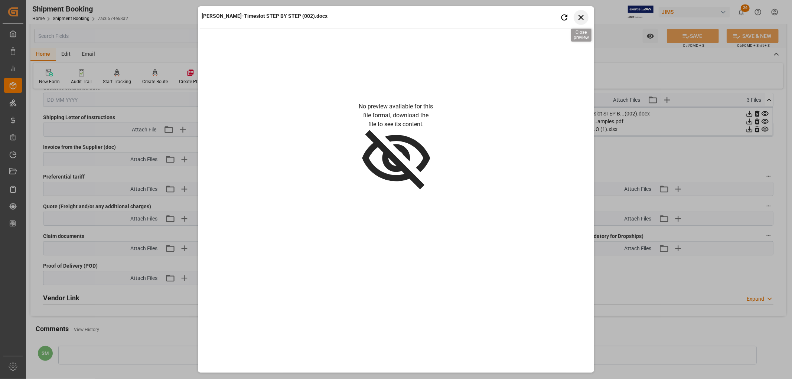
click at [585, 19] on icon "button" at bounding box center [580, 17] width 9 height 9
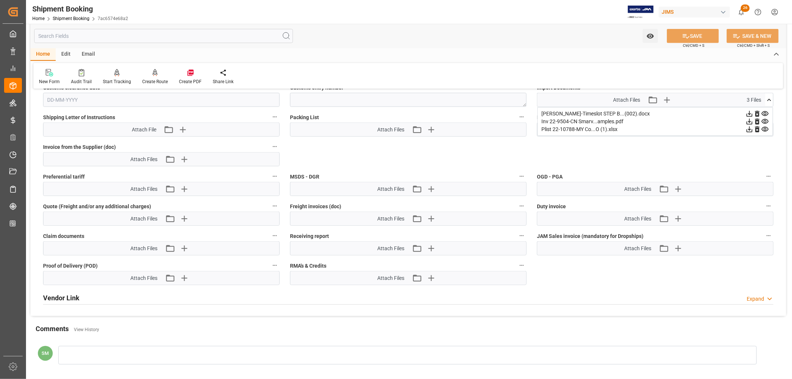
click at [749, 112] on icon at bounding box center [750, 114] width 6 height 6
click at [752, 112] on icon at bounding box center [750, 114] width 6 height 6
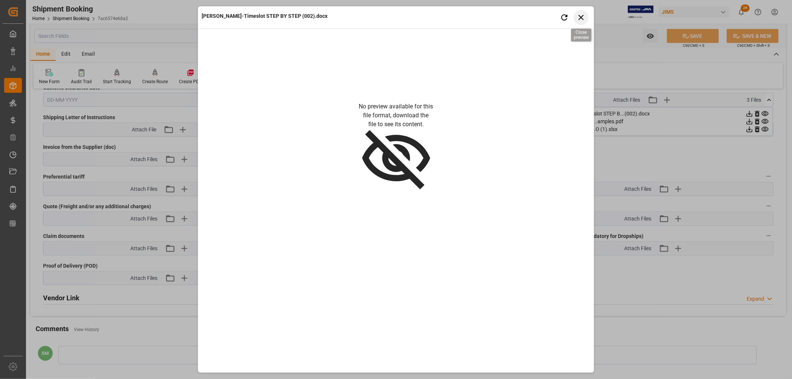
click at [582, 16] on icon "button" at bounding box center [580, 17] width 5 height 5
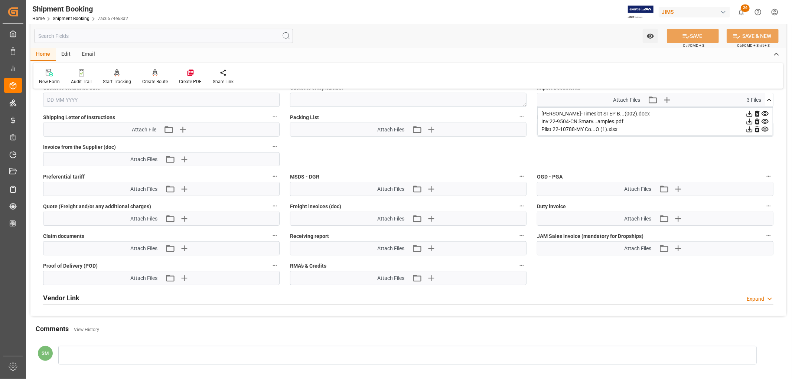
click at [753, 127] on icon at bounding box center [749, 129] width 8 height 8
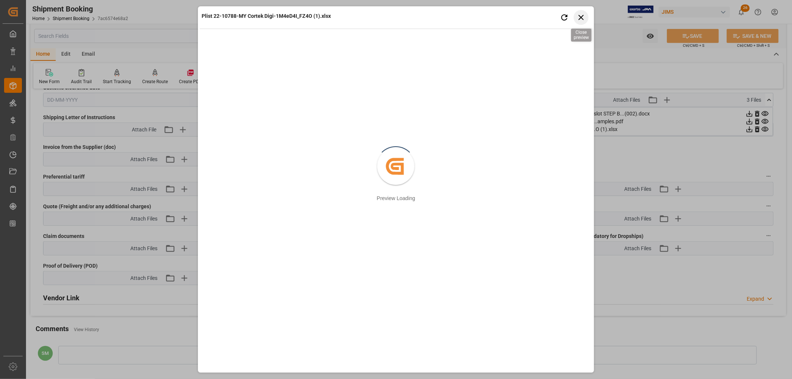
click at [580, 18] on icon "button" at bounding box center [580, 17] width 5 height 5
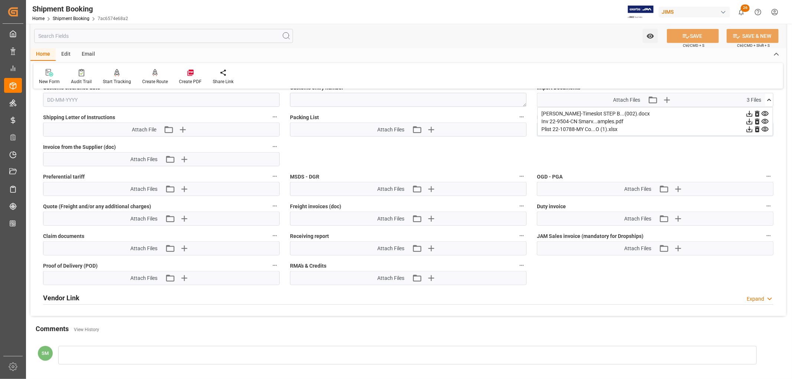
click at [760, 10] on icon "Help Center" at bounding box center [758, 12] width 7 height 7
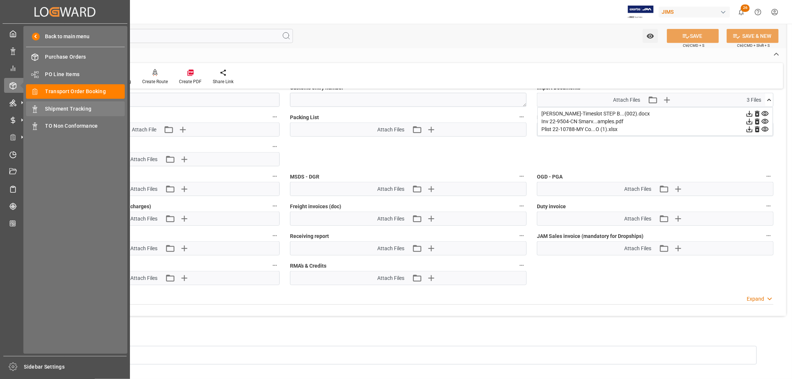
click at [71, 108] on span "Shipment Tracking" at bounding box center [85, 109] width 80 height 8
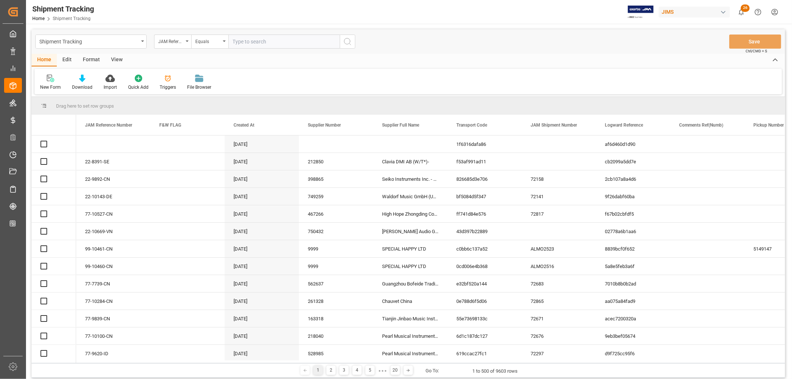
click at [249, 41] on input "text" at bounding box center [283, 42] width 111 height 14
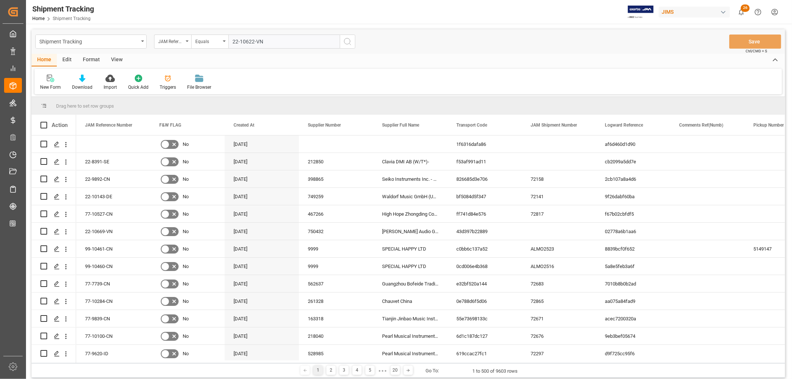
type input "22-10622-VN"
click at [344, 41] on icon "search button" at bounding box center [347, 41] width 9 height 9
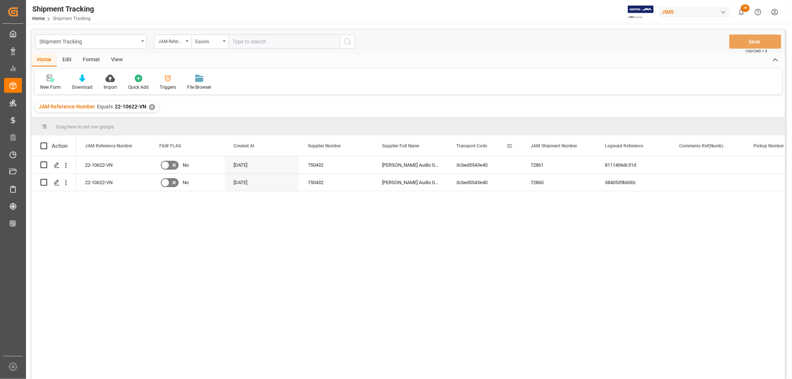
click at [510, 145] on span at bounding box center [509, 146] width 7 height 7
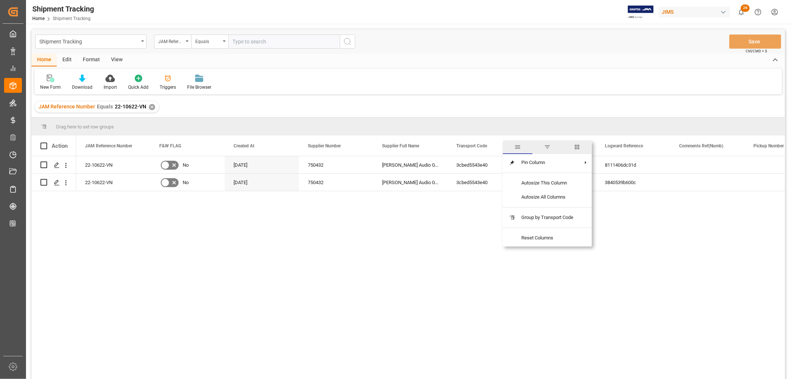
click at [580, 145] on span "columns" at bounding box center [577, 147] width 7 height 7
click at [511, 165] on input "Toggle Select All Columns" at bounding box center [510, 165] width 7 height 7
checkbox input "false"
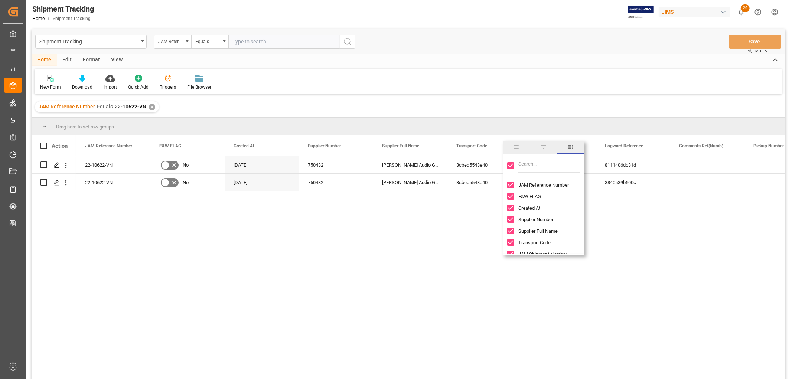
checkbox input "false"
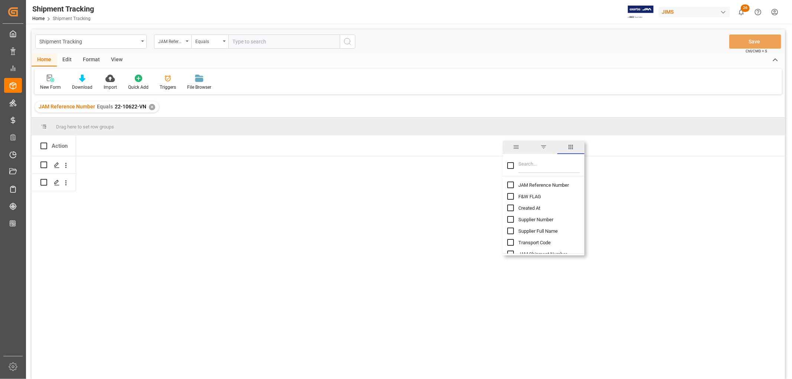
click at [512, 184] on input "JAM Reference Number column toggle visibility (hidden)" at bounding box center [510, 185] width 7 height 7
checkbox input "true"
checkbox input "false"
click at [539, 165] on input "Filter Columns Input" at bounding box center [549, 165] width 62 height 15
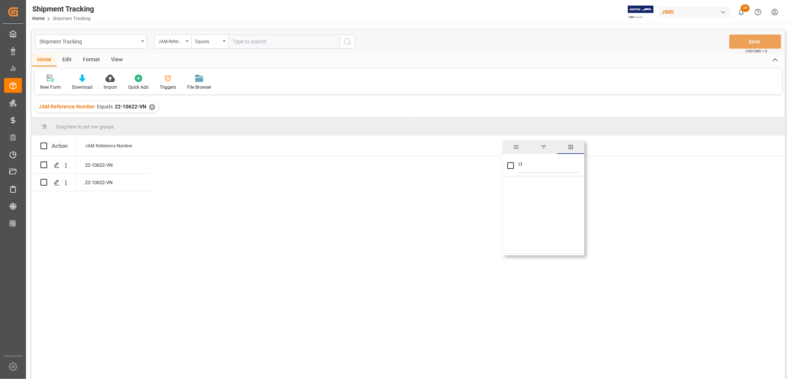
type input "c"
checkbox input "false"
type input "valu"
click at [510, 184] on input "Value (1) column toggle visibility (hidden)" at bounding box center [510, 185] width 7 height 7
checkbox input "true"
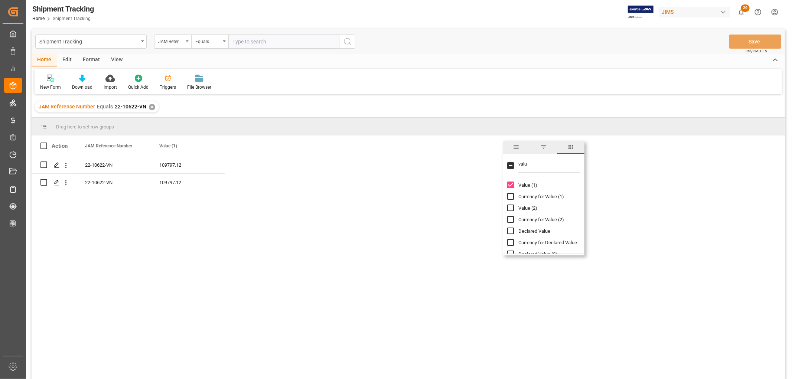
checkbox input "false"
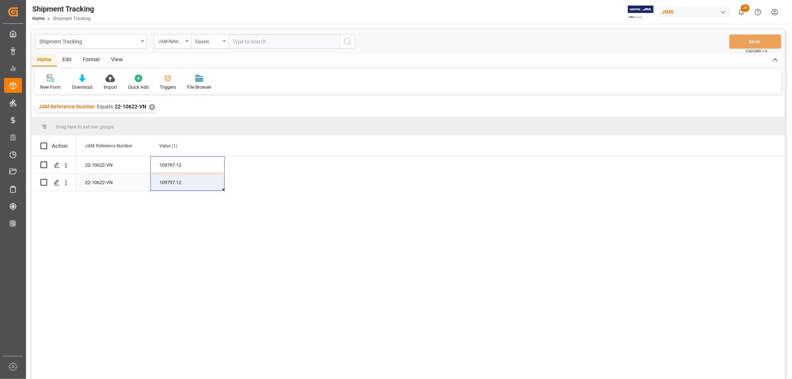
drag, startPoint x: 173, startPoint y: 168, endPoint x: 173, endPoint y: 181, distance: 13.0
click at [173, 181] on div "22-10622-VN 109797.12 22-10622-VN 109797.12" at bounding box center [150, 173] width 148 height 35
click at [212, 145] on span at bounding box center [212, 146] width 7 height 7
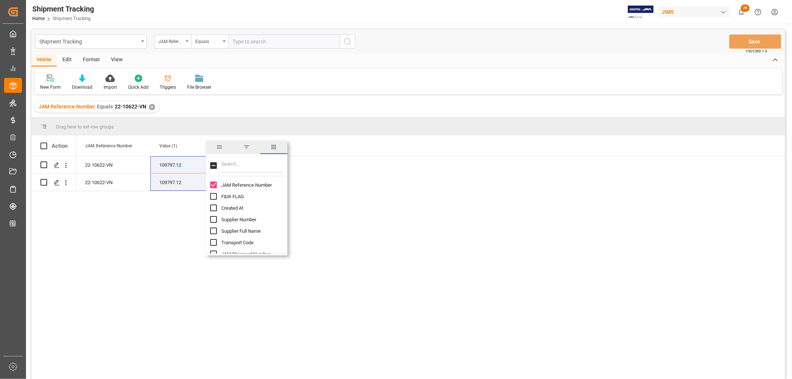
click at [228, 166] on input "Filter Columns Input" at bounding box center [252, 165] width 62 height 15
type input "incoter"
click at [214, 187] on input "Incoterm column toggle visibility (hidden)" at bounding box center [213, 185] width 7 height 7
checkbox input "true"
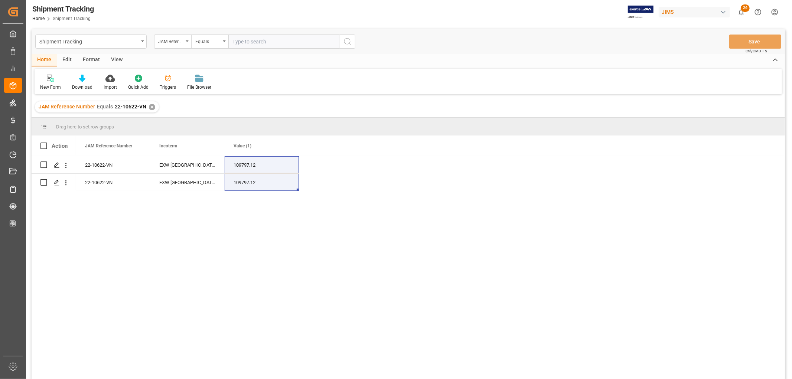
click at [318, 100] on div "JAM Reference Number Equals 22-10622-VN ✕" at bounding box center [408, 107] width 753 height 21
click at [95, 163] on div "22-10622-VN" at bounding box center [113, 164] width 74 height 17
click at [102, 165] on div "22-10622-VN" at bounding box center [113, 164] width 74 height 17
click at [286, 145] on span at bounding box center [286, 146] width 7 height 7
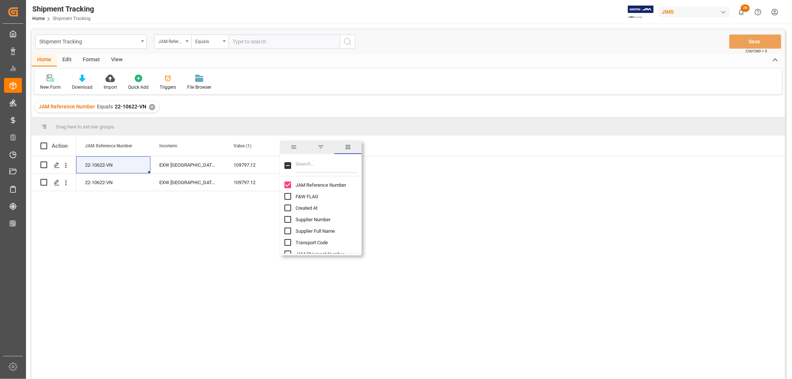
click at [306, 164] on input "Filter Columns Input" at bounding box center [326, 165] width 62 height 15
click at [301, 91] on div "New Form Download Import Quick Add Triggers File Browser" at bounding box center [408, 82] width 747 height 26
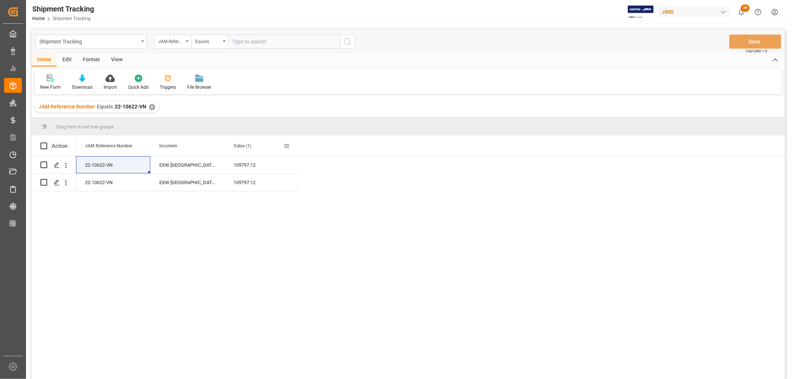
click at [287, 146] on span at bounding box center [286, 146] width 7 height 7
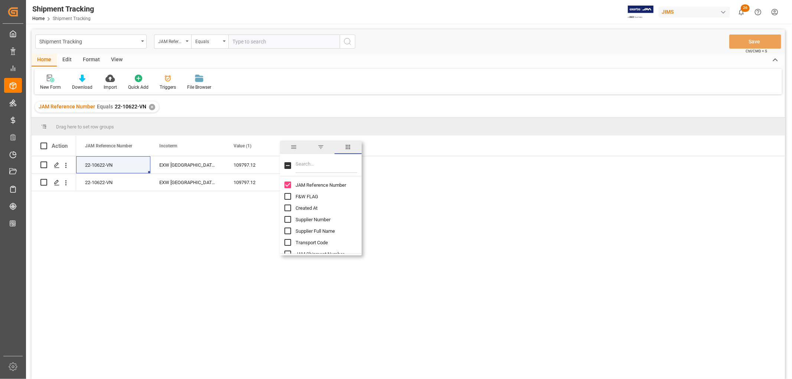
click at [307, 169] on input "Filter Columns Input" at bounding box center [326, 165] width 62 height 15
type input "status"
click at [287, 186] on input "Logward Status column toggle visibility (hidden)" at bounding box center [287, 185] width 7 height 7
checkbox input "true"
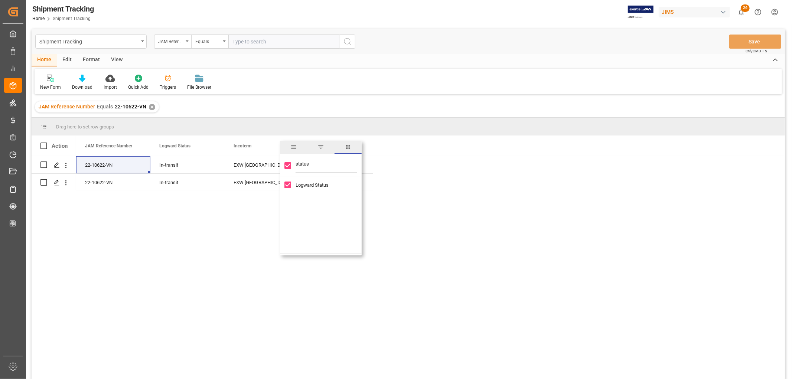
click at [402, 78] on div "New Form Download Import Quick Add Triggers File Browser" at bounding box center [408, 82] width 747 height 26
click at [56, 166] on icon "Press SPACE to select this row." at bounding box center [57, 165] width 6 height 6
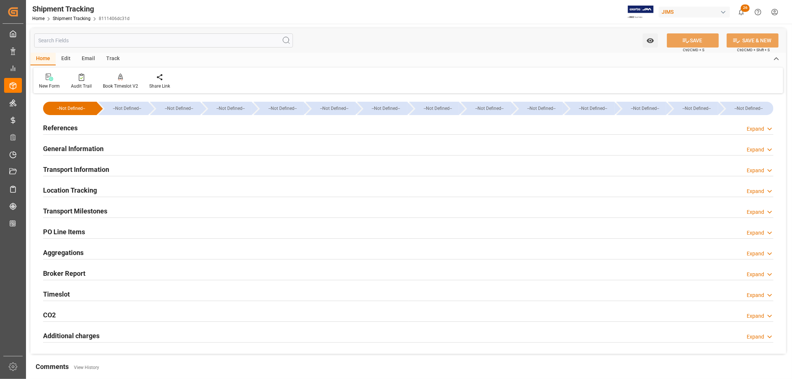
type input "[DATE] 00:00"
type input "[DATE]"
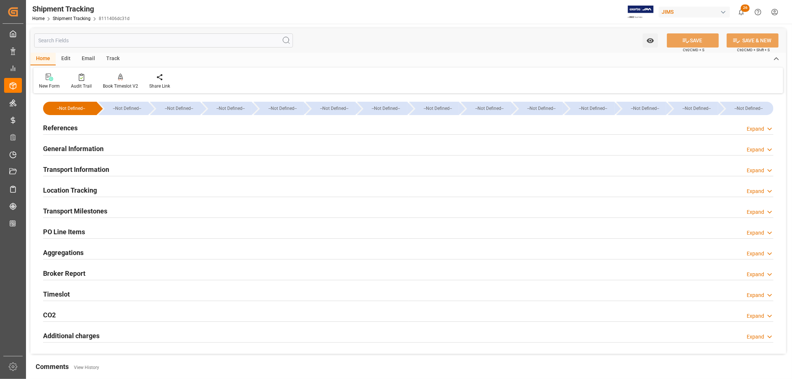
type input "[DATE] 00:00"
type input "[DATE] 10:30"
type input "[DATE]"
type input "[DATE] 00:00"
click at [76, 211] on h2 "Transport Milestones" at bounding box center [75, 211] width 64 height 10
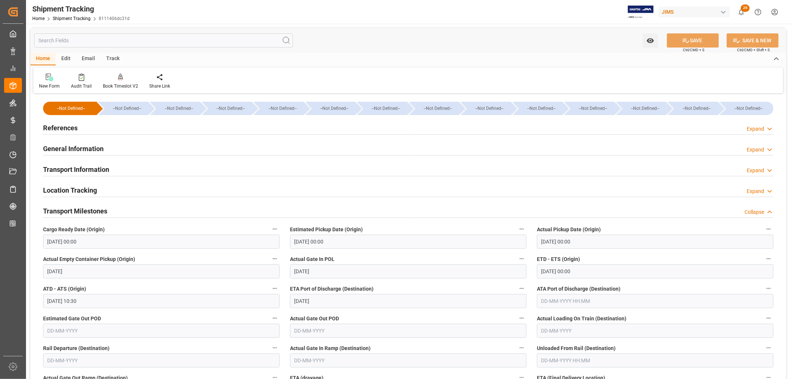
click at [65, 132] on h2 "References" at bounding box center [60, 128] width 35 height 10
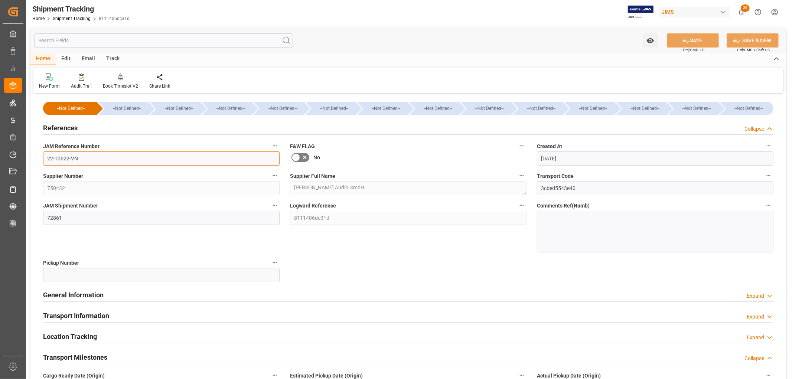
drag, startPoint x: 62, startPoint y: 157, endPoint x: 34, endPoint y: 157, distance: 27.5
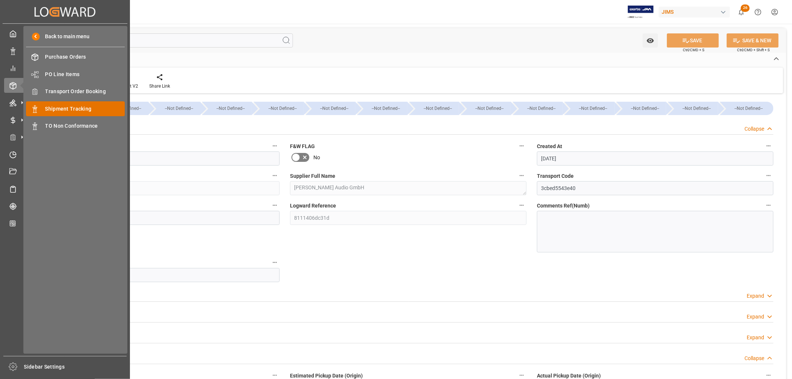
click at [73, 110] on span "Shipment Tracking" at bounding box center [85, 109] width 80 height 8
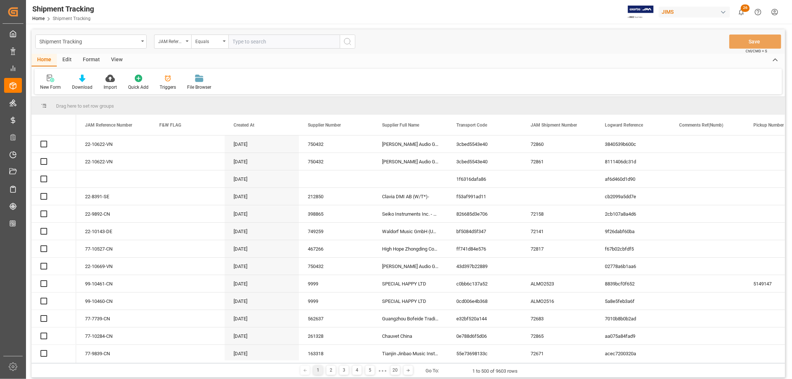
click at [261, 41] on input "text" at bounding box center [283, 42] width 111 height 14
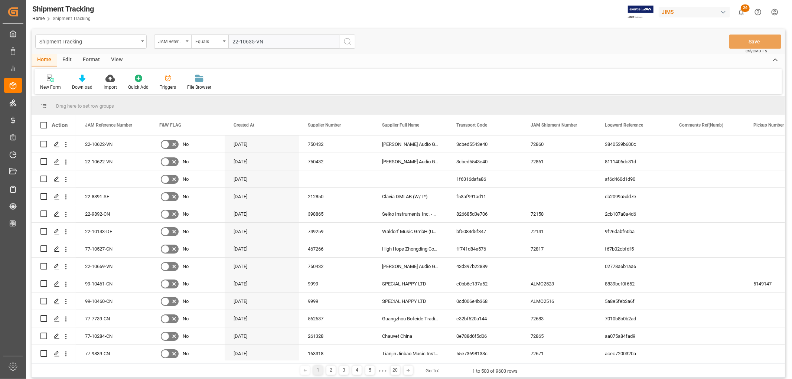
type input "22-10635-VN"
click at [349, 41] on icon "search button" at bounding box center [347, 41] width 9 height 9
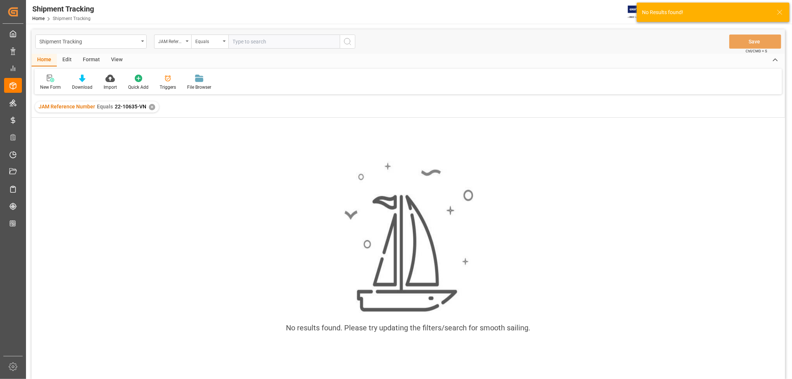
click at [154, 106] on div "✕" at bounding box center [152, 107] width 6 height 6
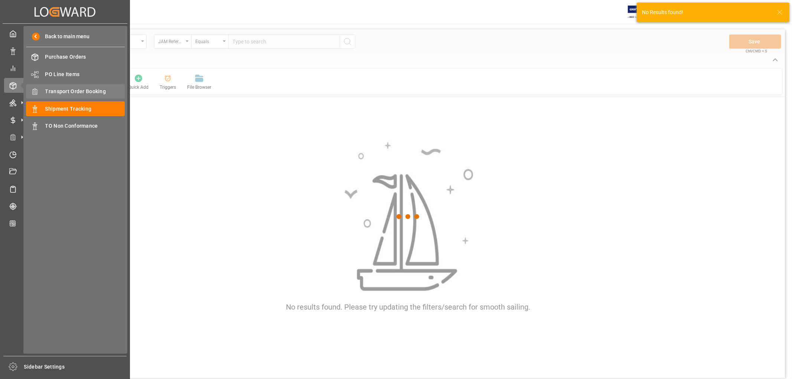
click at [85, 91] on span "Transport Order Booking" at bounding box center [85, 92] width 80 height 8
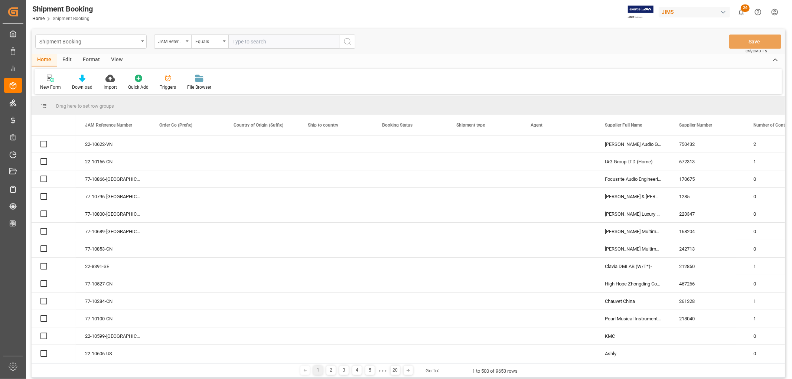
click at [256, 43] on input "text" at bounding box center [283, 42] width 111 height 14
paste input "22-10635-VN"
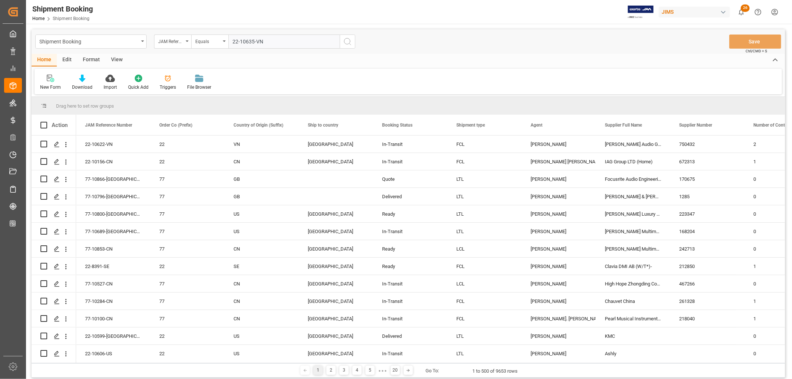
click at [235, 39] on input "22-10635-VN" at bounding box center [283, 42] width 111 height 14
type input "22-10635-VN"
click at [348, 40] on icon "search button" at bounding box center [347, 41] width 9 height 9
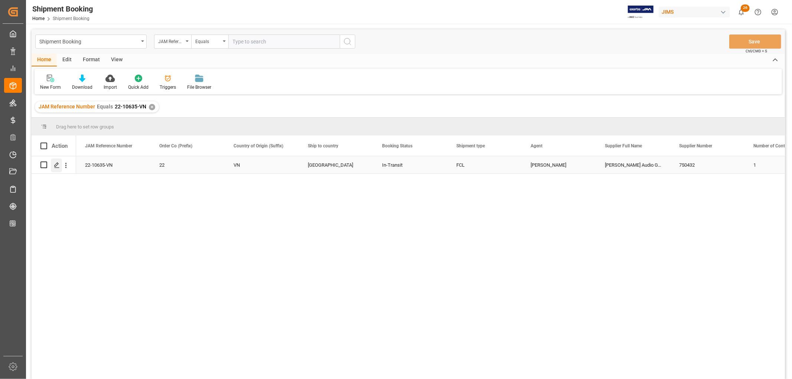
click at [54, 164] on icon "Press SPACE to select this row." at bounding box center [57, 165] width 6 height 6
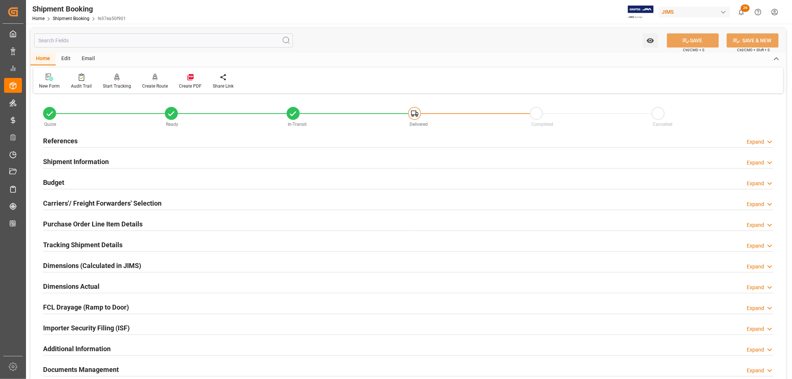
click at [62, 245] on h2 "Tracking Shipment Details" at bounding box center [82, 245] width 79 height 10
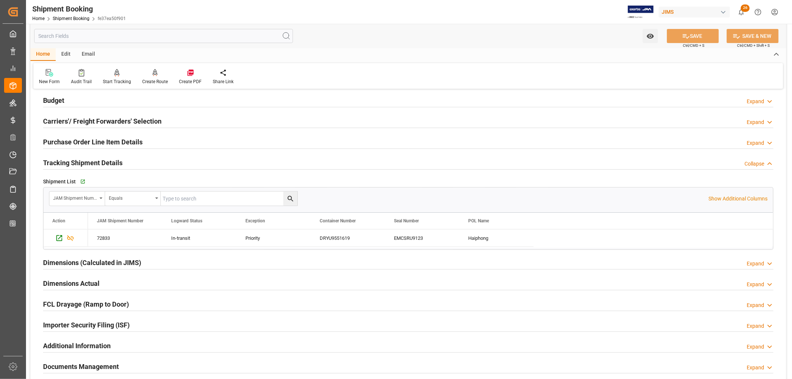
scroll to position [82, 0]
click at [58, 238] on icon "Press SPACE to select this row." at bounding box center [59, 238] width 8 height 8
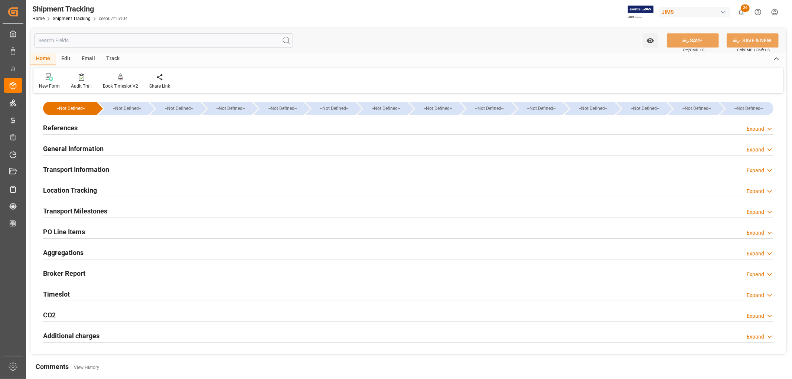
click at [100, 171] on h2 "Transport Information" at bounding box center [76, 169] width 66 height 10
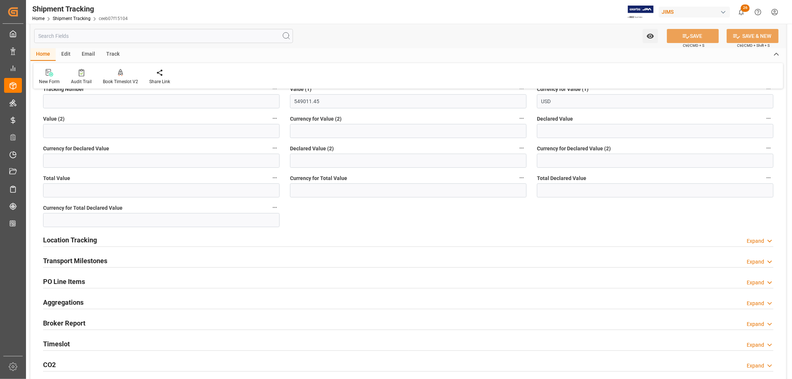
scroll to position [330, 0]
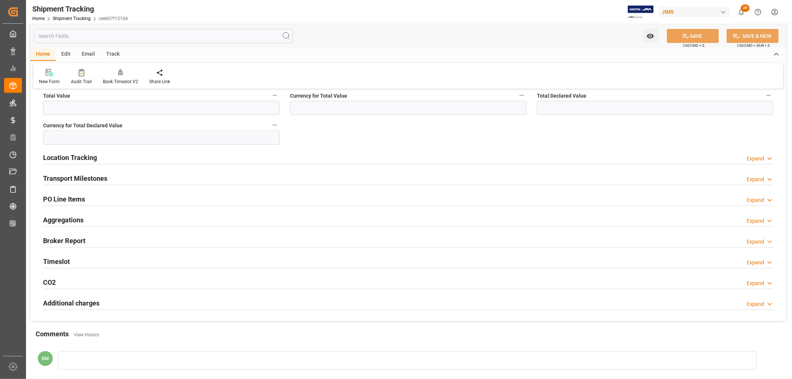
click at [68, 176] on h2 "Transport Milestones" at bounding box center [75, 178] width 64 height 10
